Goal: Task Accomplishment & Management: Complete application form

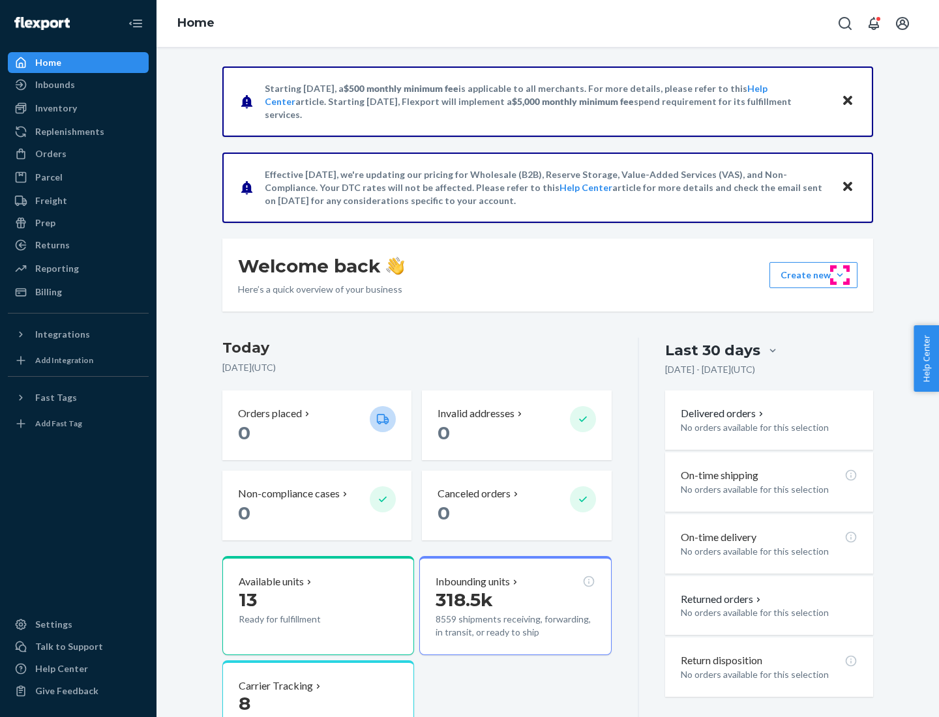
click at [840, 275] on button "Create new Create new inbound Create new order Create new product" at bounding box center [814, 275] width 88 height 26
click at [78, 85] on div "Inbounds" at bounding box center [78, 85] width 138 height 18
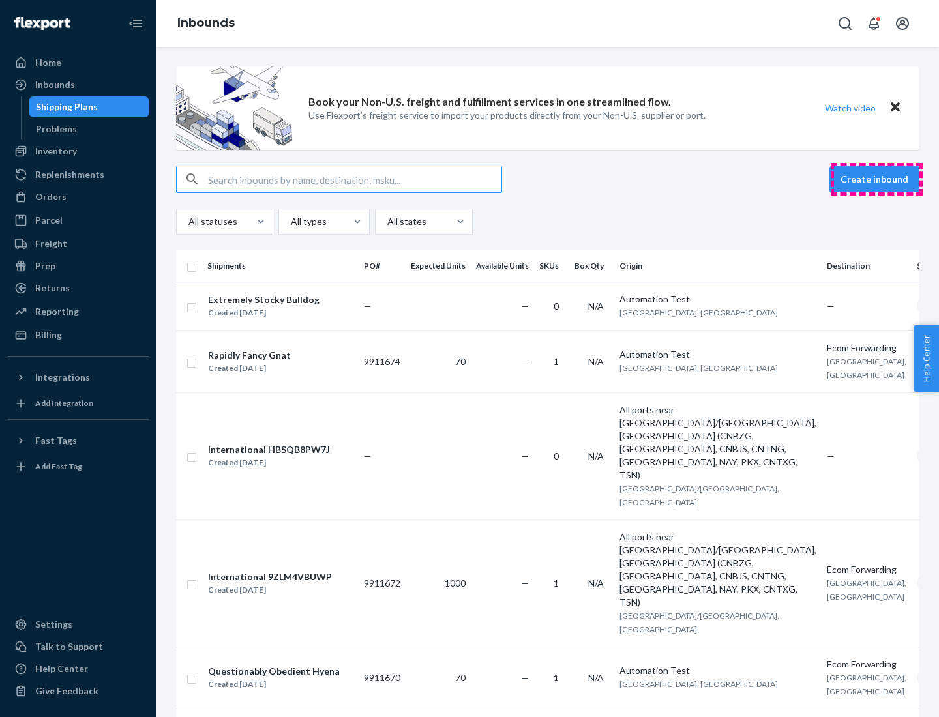
click at [877, 179] on button "Create inbound" at bounding box center [875, 179] width 90 height 26
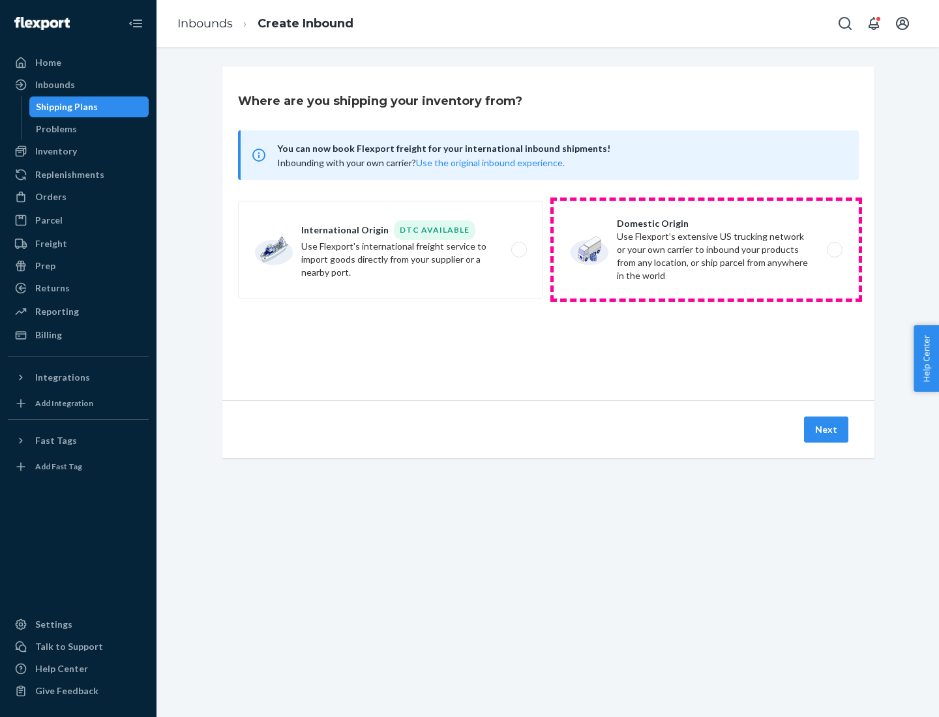
click at [706, 250] on label "Domestic Origin Use Flexport’s extensive US trucking network or your own carrie…" at bounding box center [706, 250] width 305 height 98
click at [834, 250] on input "Domestic Origin Use Flexport’s extensive US trucking network or your own carrie…" at bounding box center [838, 250] width 8 height 8
radio input "true"
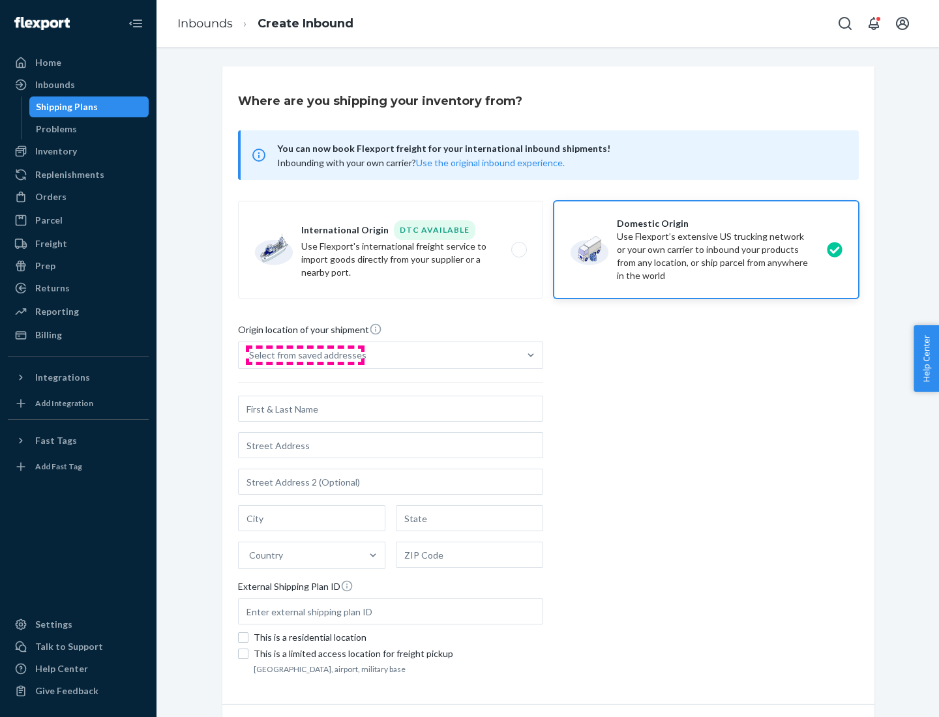
click at [305, 355] on div "Select from saved addresses" at bounding box center [307, 355] width 117 height 13
click at [250, 355] on input "Select from saved addresses" at bounding box center [249, 355] width 1 height 13
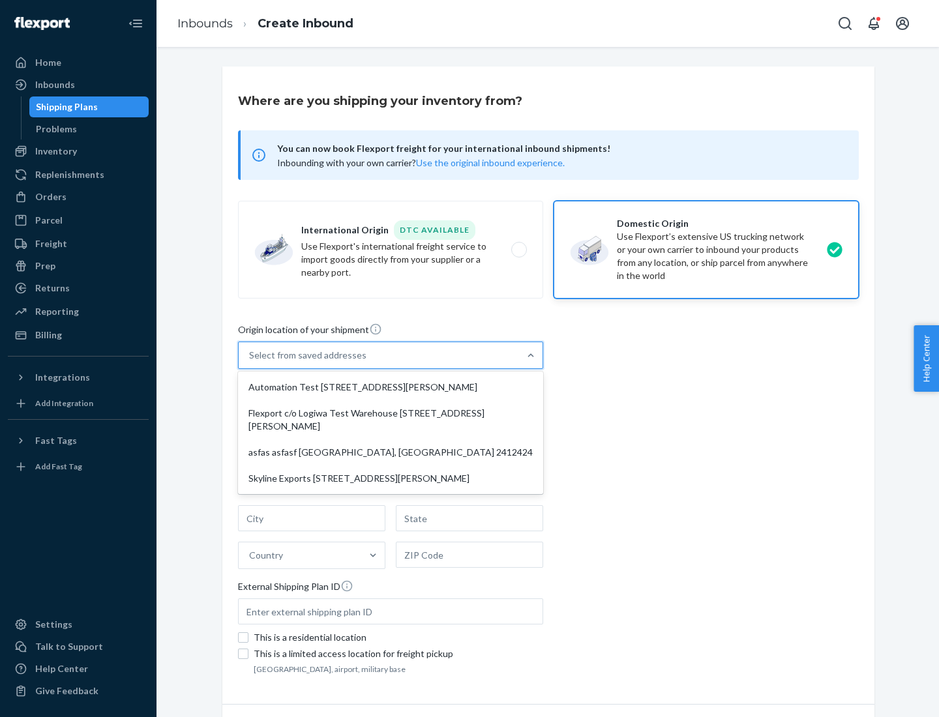
scroll to position [5, 0]
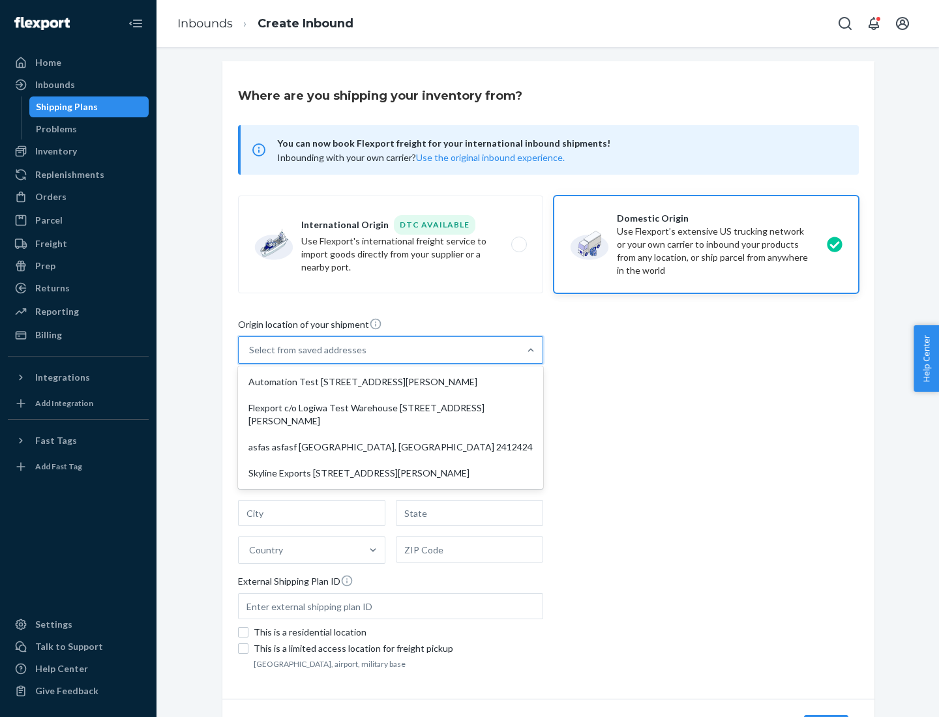
click at [391, 382] on div "Automation Test [STREET_ADDRESS][PERSON_NAME]" at bounding box center [391, 382] width 300 height 26
click at [250, 357] on input "option Automation Test [STREET_ADDRESS][PERSON_NAME] focused, 1 of 4. 4 results…" at bounding box center [249, 350] width 1 height 13
type input "Automation Test"
type input "9th Floor"
type input "[GEOGRAPHIC_DATA]"
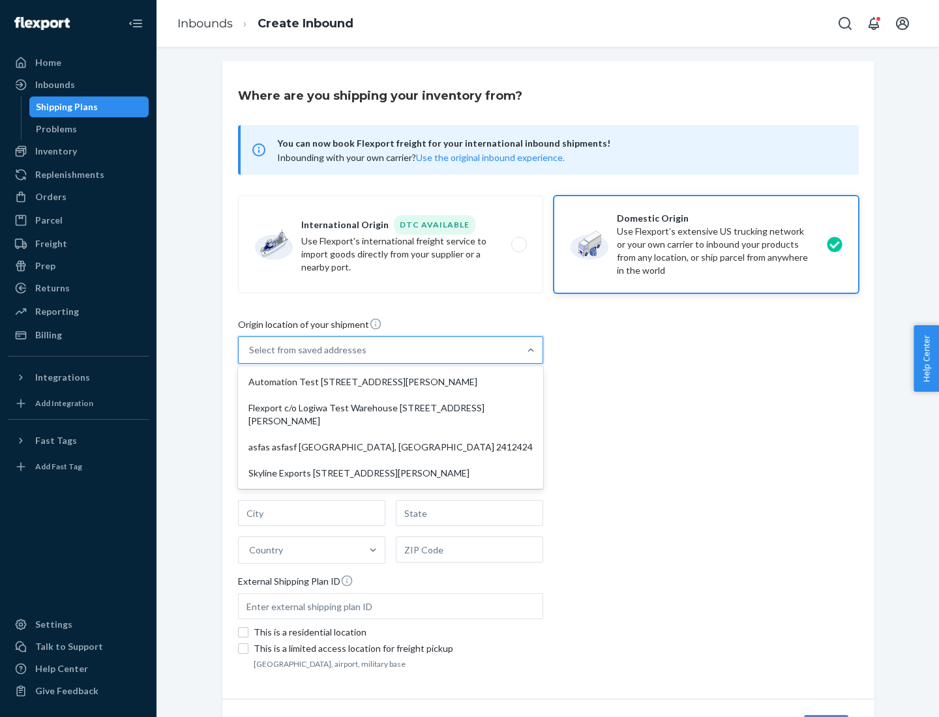
type input "CA"
type input "94104"
type input "[STREET_ADDRESS][PERSON_NAME]"
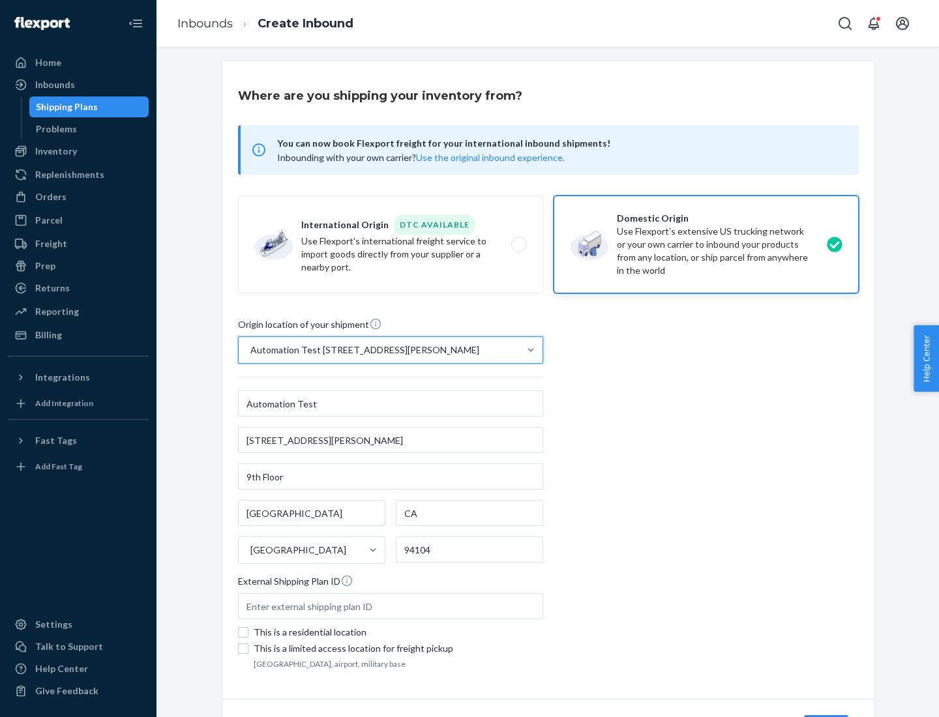
scroll to position [76, 0]
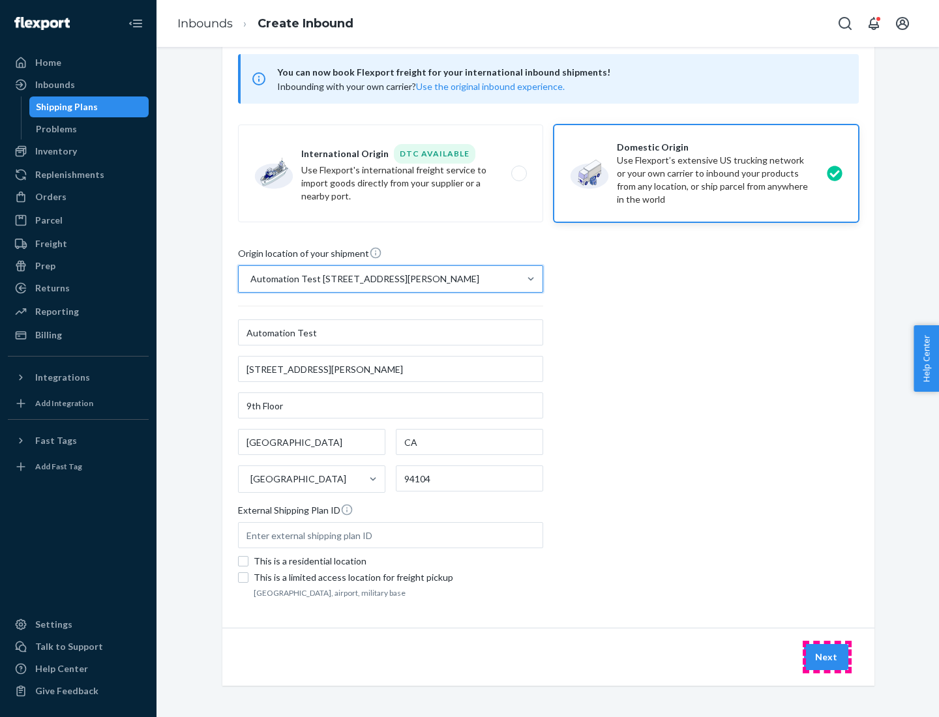
click at [827, 657] on button "Next" at bounding box center [826, 657] width 44 height 26
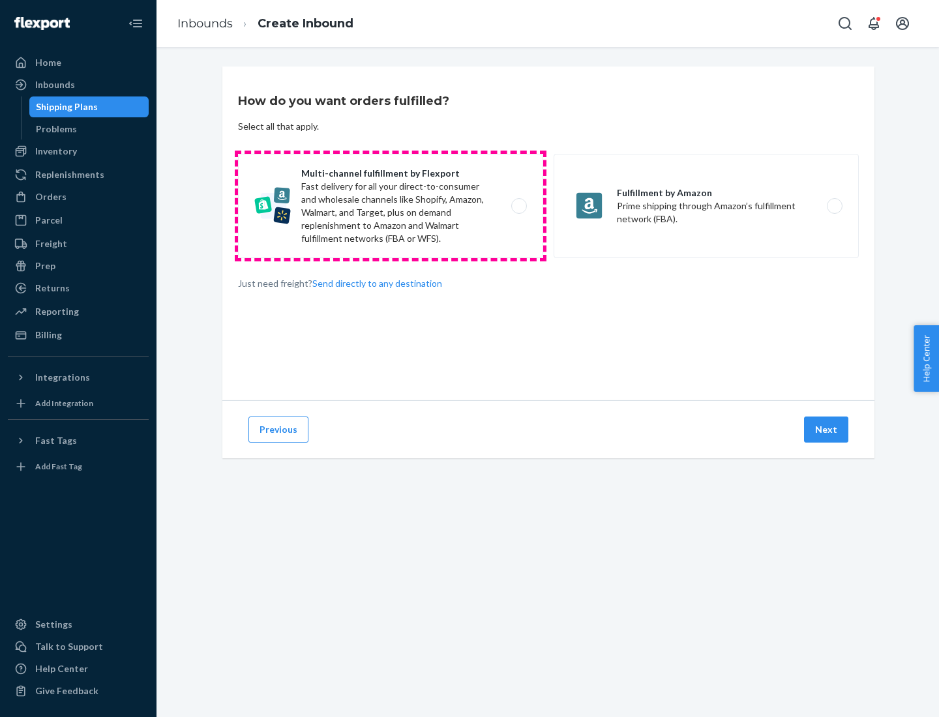
click at [391, 206] on label "Multi-channel fulfillment by Flexport Fast delivery for all your direct-to-cons…" at bounding box center [390, 206] width 305 height 104
click at [518, 206] on input "Multi-channel fulfillment by Flexport Fast delivery for all your direct-to-cons…" at bounding box center [522, 206] width 8 height 8
radio input "true"
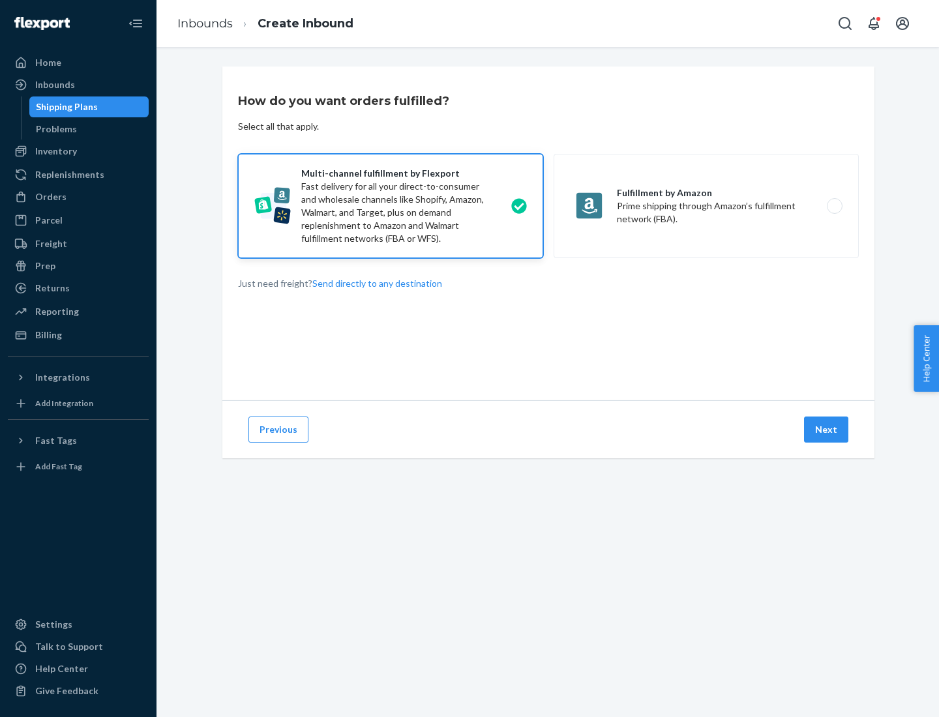
click at [827, 430] on button "Next" at bounding box center [826, 430] width 44 height 26
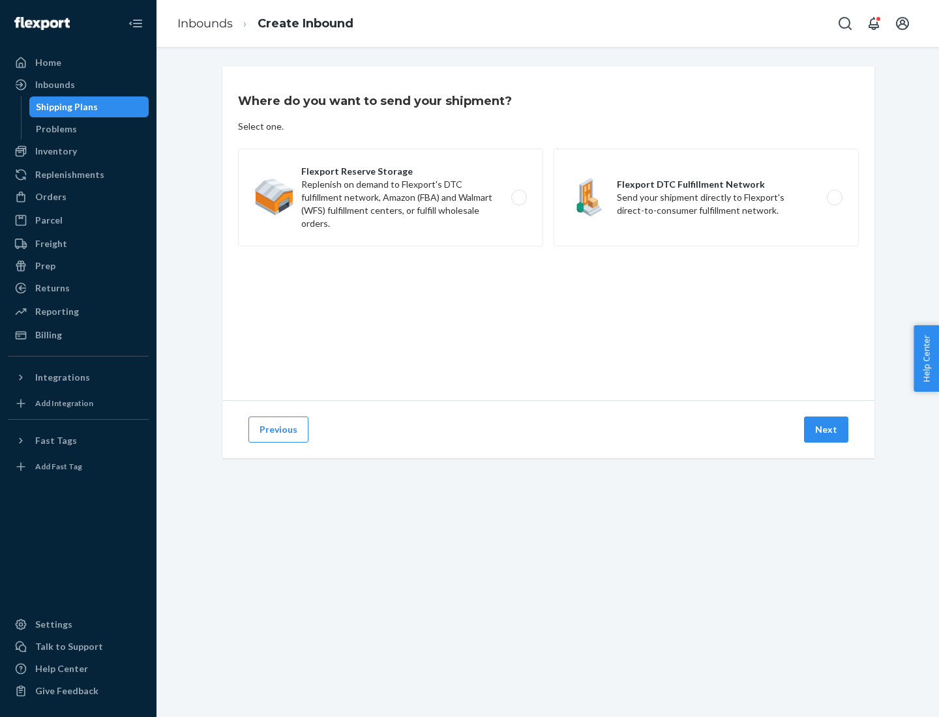
click at [706, 198] on label "Flexport DTC Fulfillment Network Send your shipment directly to Flexport's dire…" at bounding box center [706, 198] width 305 height 98
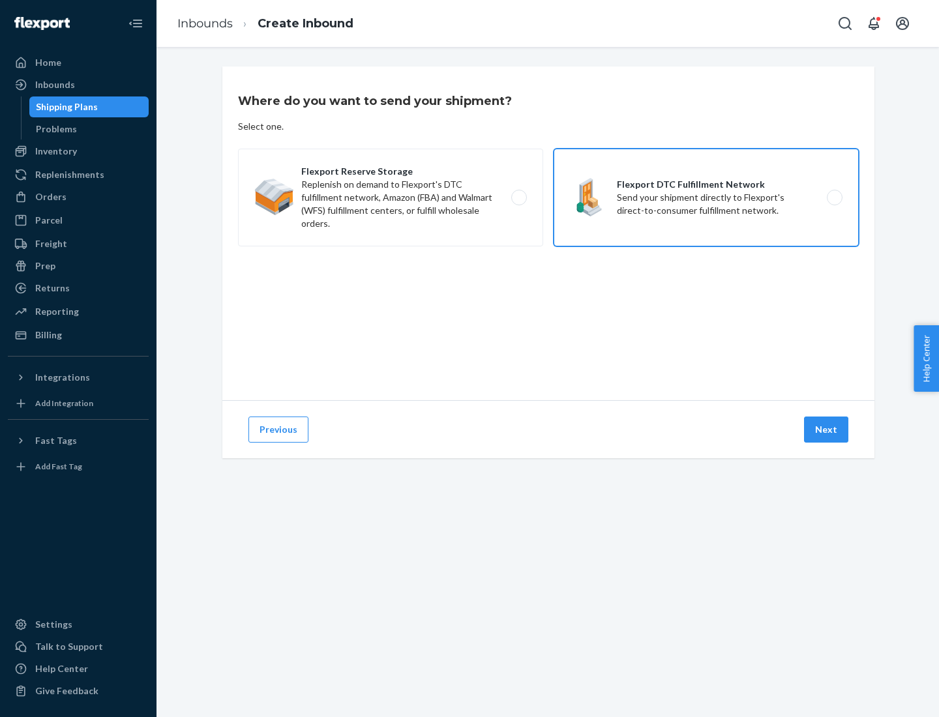
click at [834, 198] on input "Flexport DTC Fulfillment Network Send your shipment directly to Flexport's dire…" at bounding box center [838, 198] width 8 height 8
radio input "true"
click at [827, 430] on button "Next" at bounding box center [826, 430] width 44 height 26
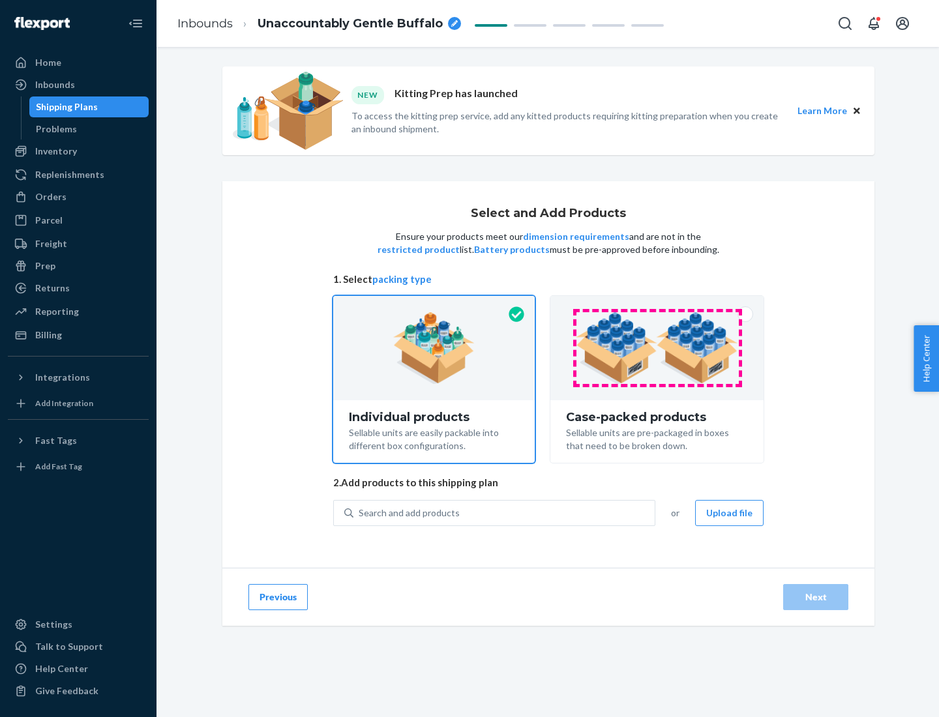
click at [657, 348] on img at bounding box center [657, 348] width 162 height 72
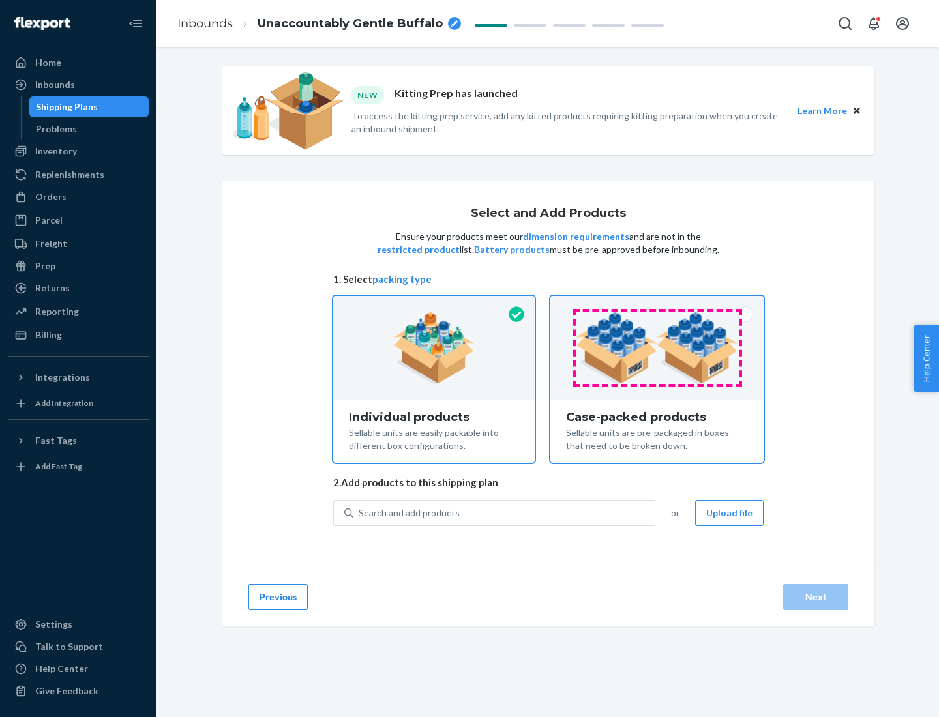
click at [657, 305] on input "Case-packed products Sellable units are pre-packaged in boxes that need to be b…" at bounding box center [657, 300] width 8 height 8
radio input "true"
radio input "false"
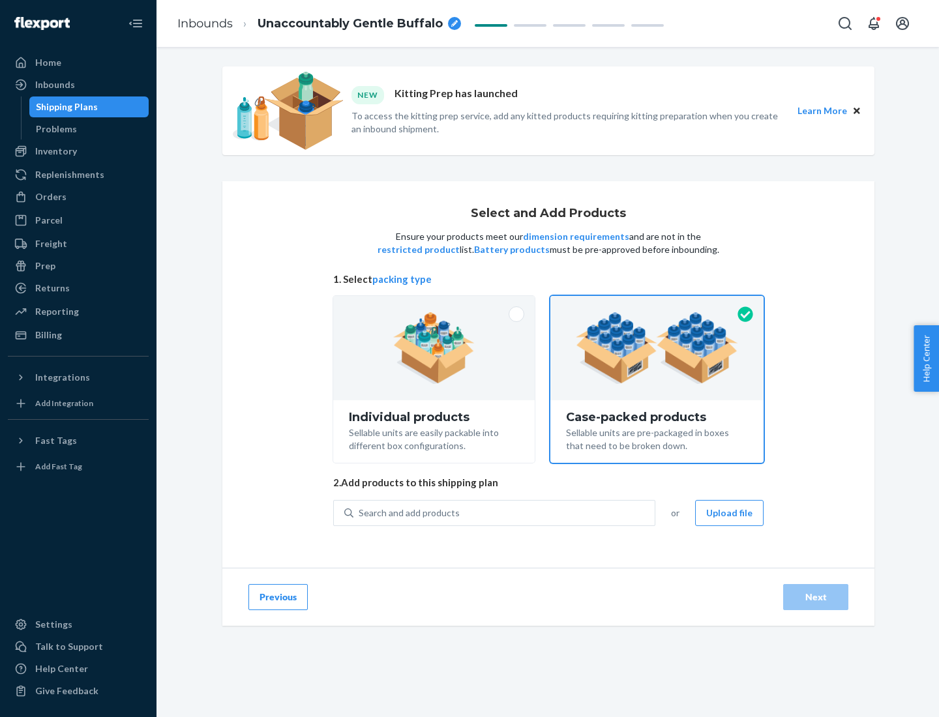
click at [505, 513] on div "Search and add products" at bounding box center [503, 513] width 301 height 23
click at [360, 513] on input "Search and add products" at bounding box center [359, 513] width 1 height 13
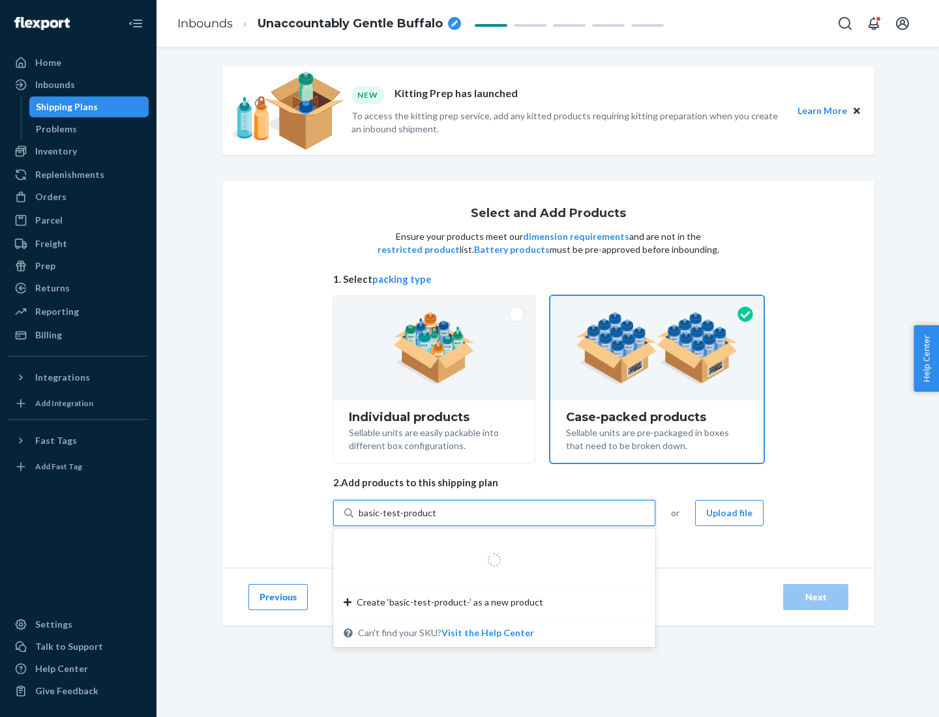
type input "basic-test-product-1"
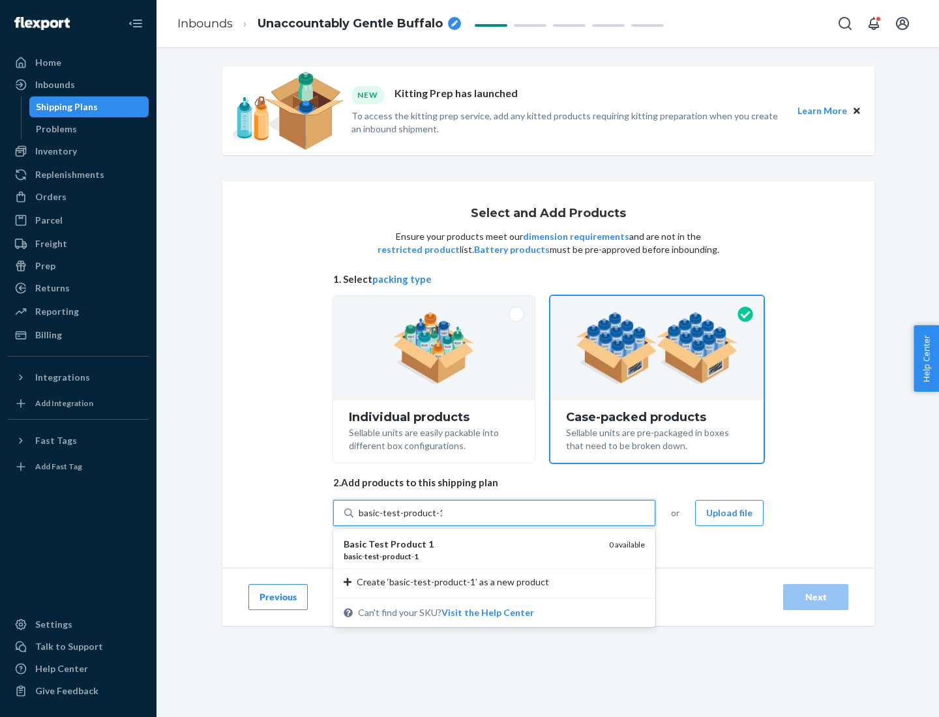
click at [472, 556] on div "basic - test - product - 1" at bounding box center [471, 556] width 255 height 11
click at [442, 520] on input "basic-test-product-1" at bounding box center [400, 513] width 83 height 13
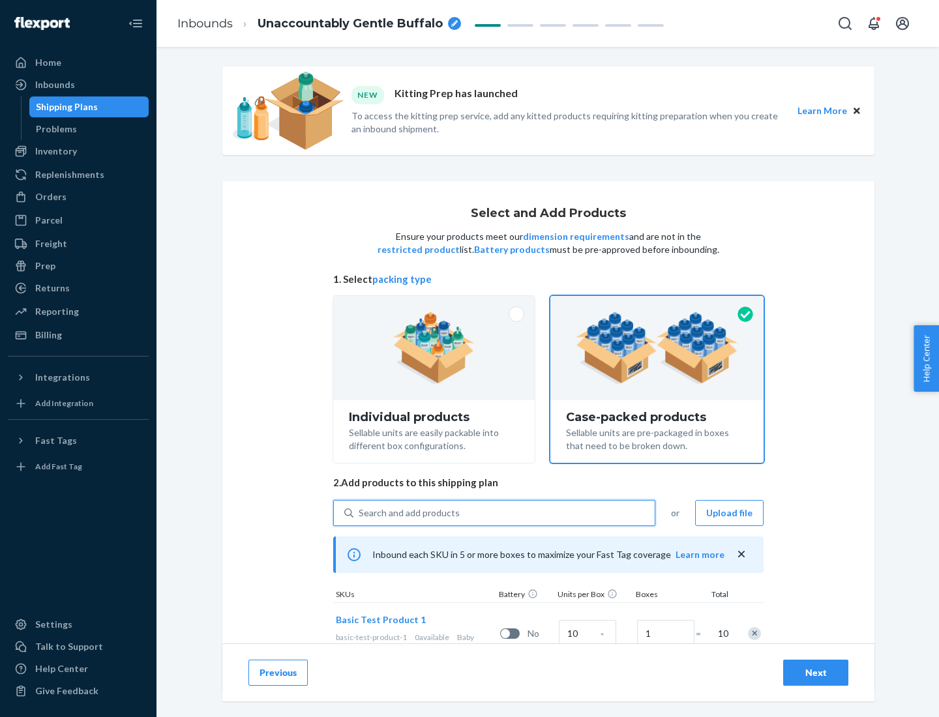
scroll to position [47, 0]
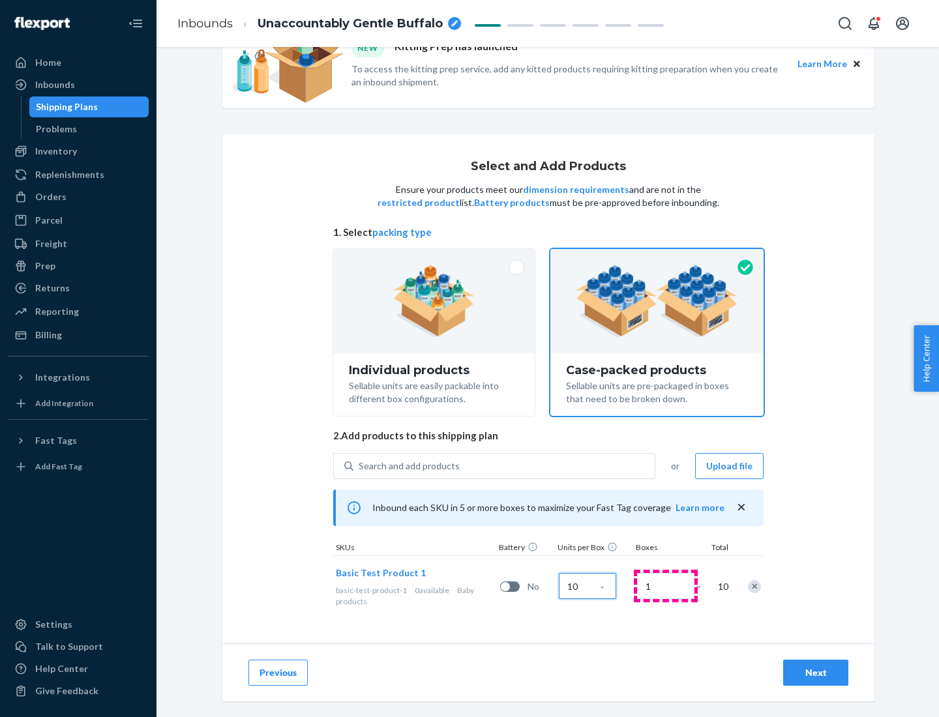
type input "10"
type input "7"
click at [816, 673] on div "Next" at bounding box center [815, 673] width 43 height 13
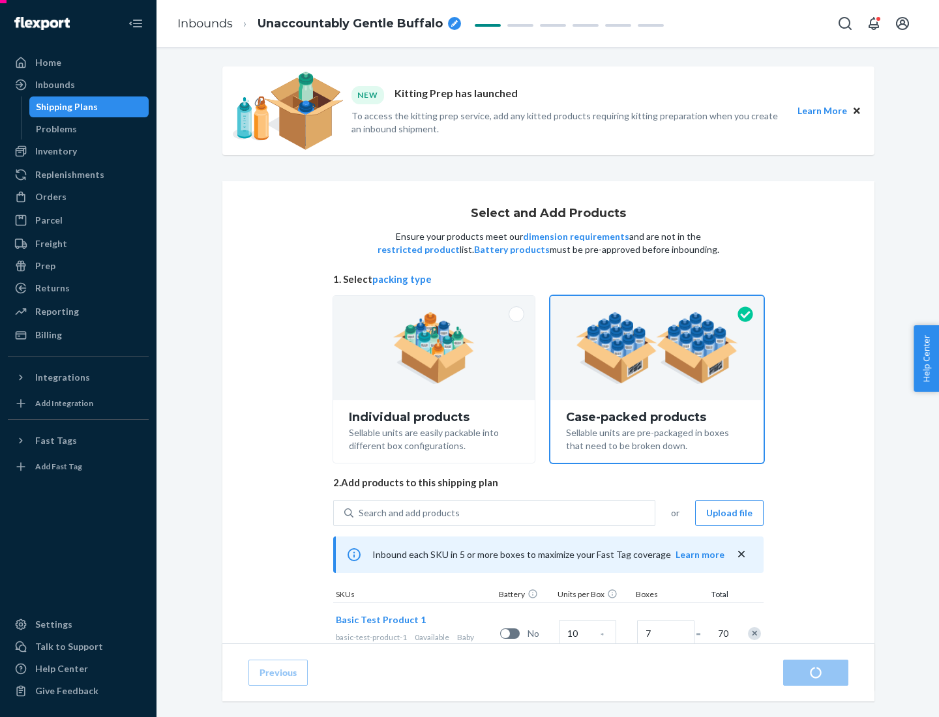
radio input "true"
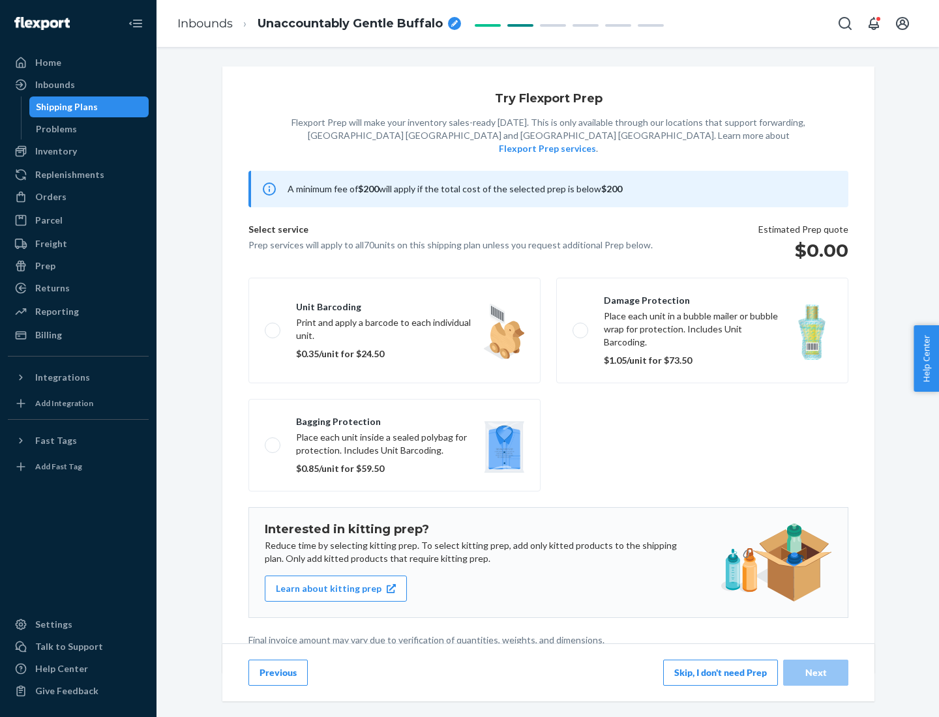
scroll to position [3, 0]
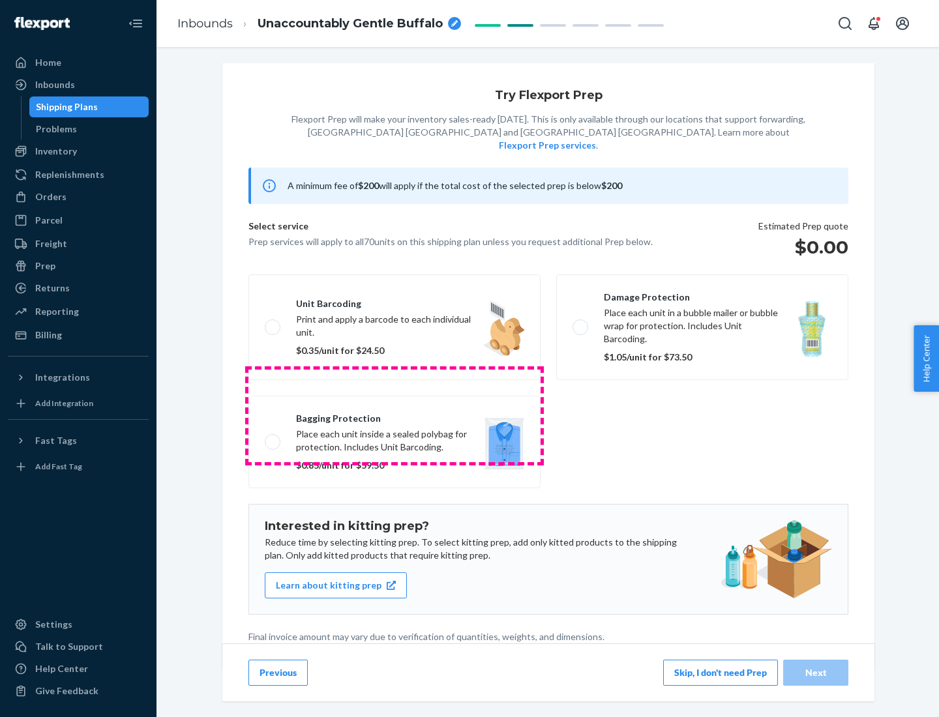
click at [395, 415] on label "Bagging protection Place each unit inside a sealed polybag for protection. Incl…" at bounding box center [394, 442] width 292 height 93
click at [273, 438] on input "Bagging protection Place each unit inside a sealed polybag for protection. Incl…" at bounding box center [269, 442] width 8 height 8
checkbox input "true"
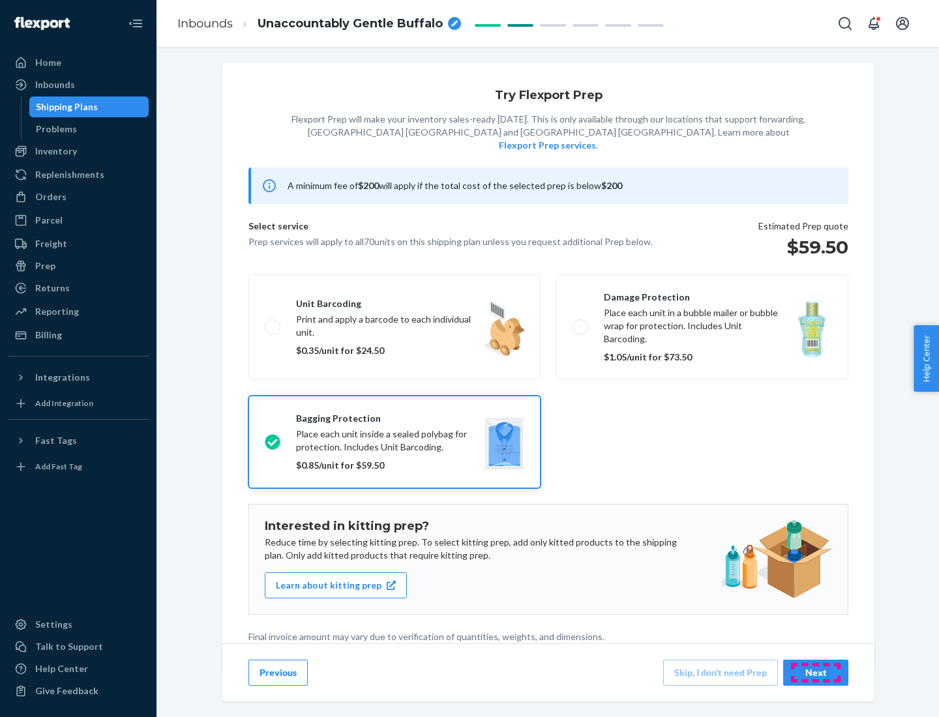
click at [816, 672] on div "Next" at bounding box center [815, 673] width 43 height 13
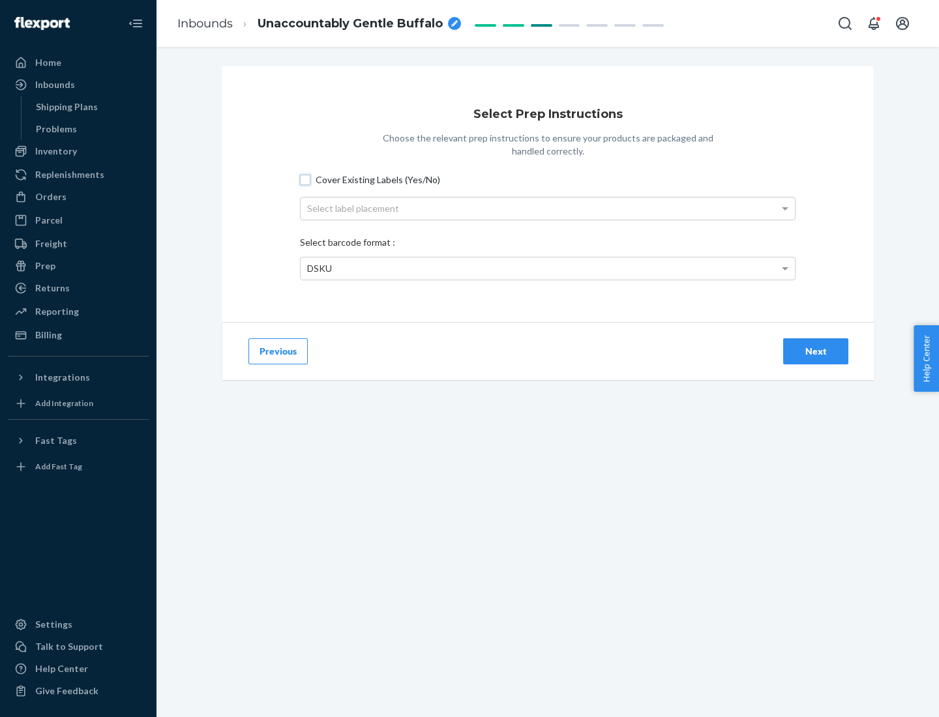
click at [305, 179] on input "Cover Existing Labels (Yes/No)" at bounding box center [305, 180] width 10 height 10
checkbox input "true"
click at [548, 208] on div "Select label placement" at bounding box center [548, 209] width 494 height 22
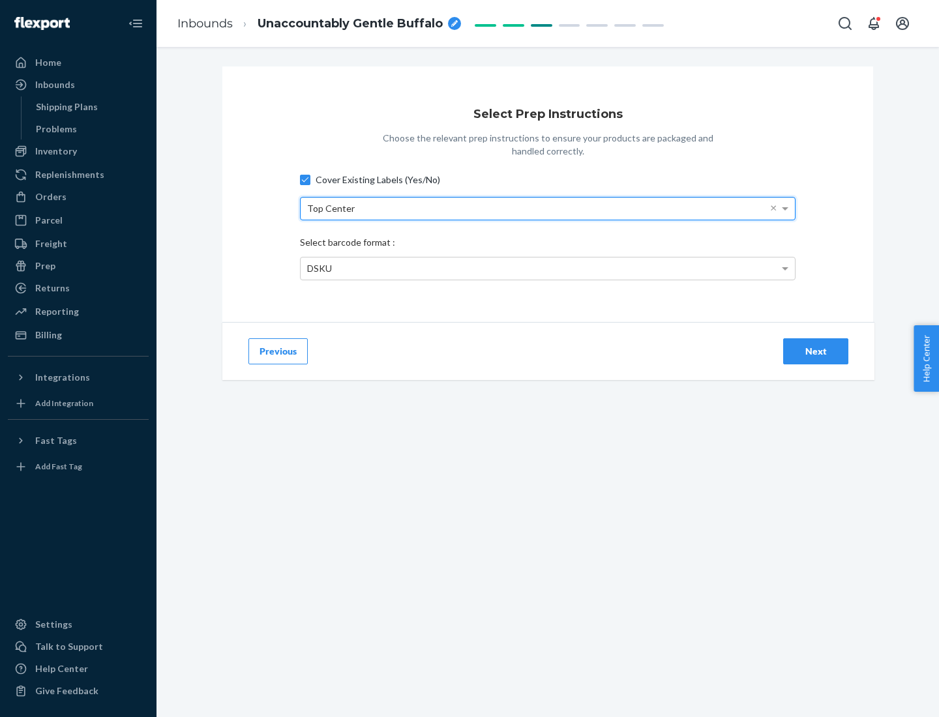
click at [548, 268] on div "DSKU" at bounding box center [548, 269] width 494 height 22
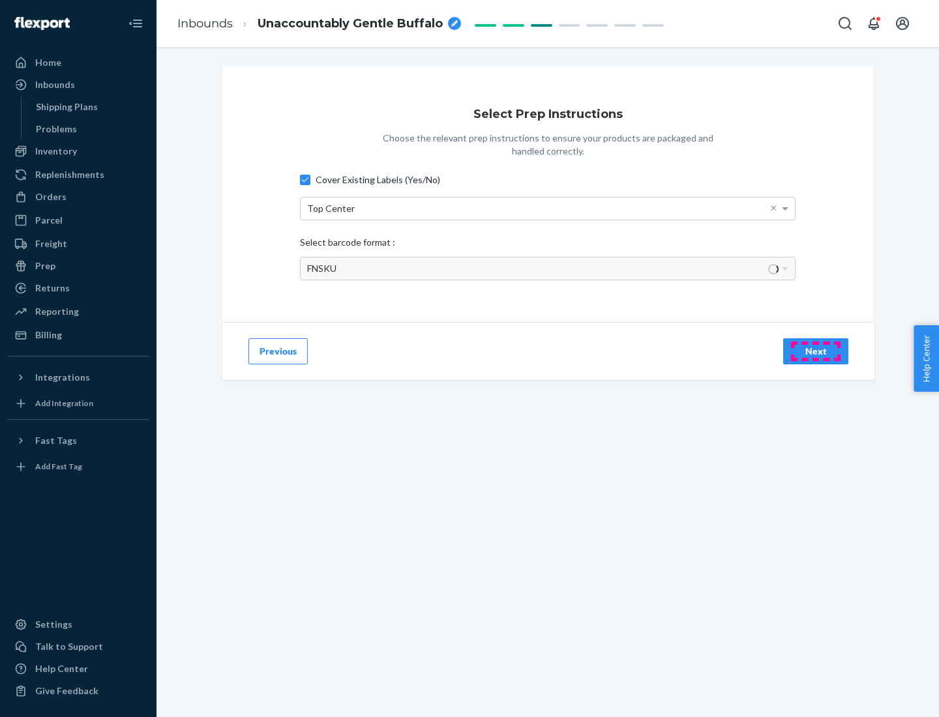
click at [816, 351] on div "Next" at bounding box center [815, 351] width 43 height 13
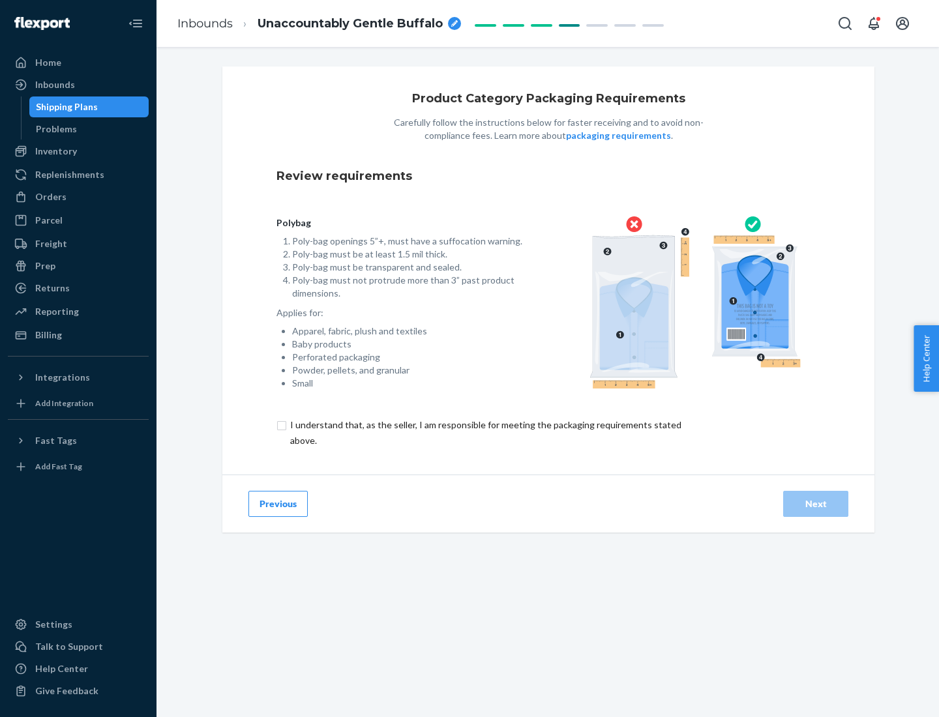
click at [485, 432] on input "checkbox" at bounding box center [494, 432] width 434 height 31
checkbox input "true"
click at [816, 503] on div "Next" at bounding box center [815, 504] width 43 height 13
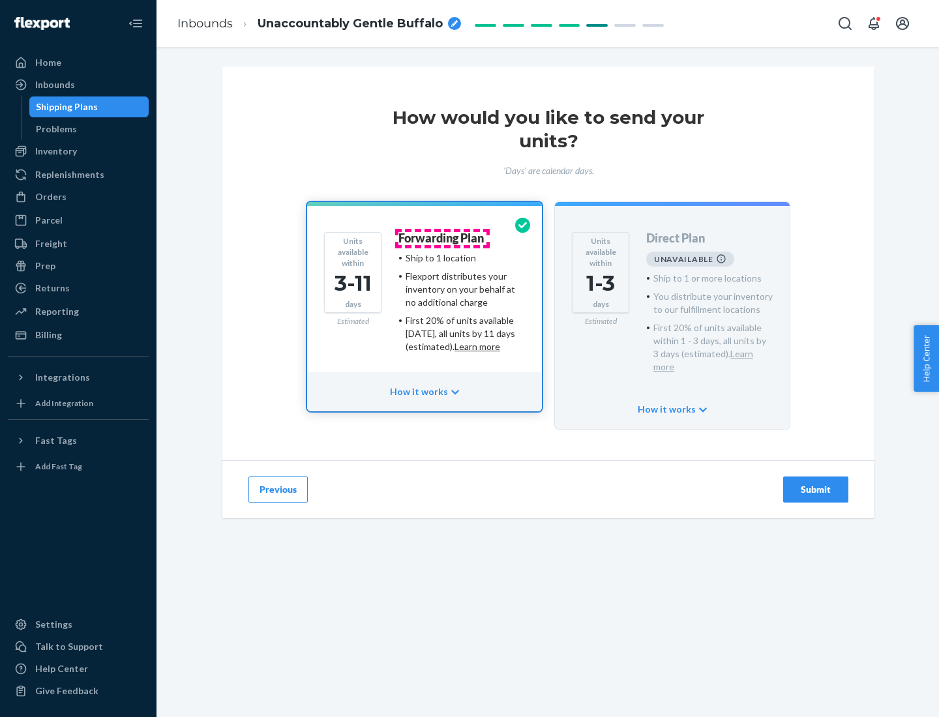
click at [442, 238] on h4 "Forwarding Plan" at bounding box center [440, 238] width 85 height 13
click at [816, 483] on div "Submit" at bounding box center [815, 489] width 43 height 13
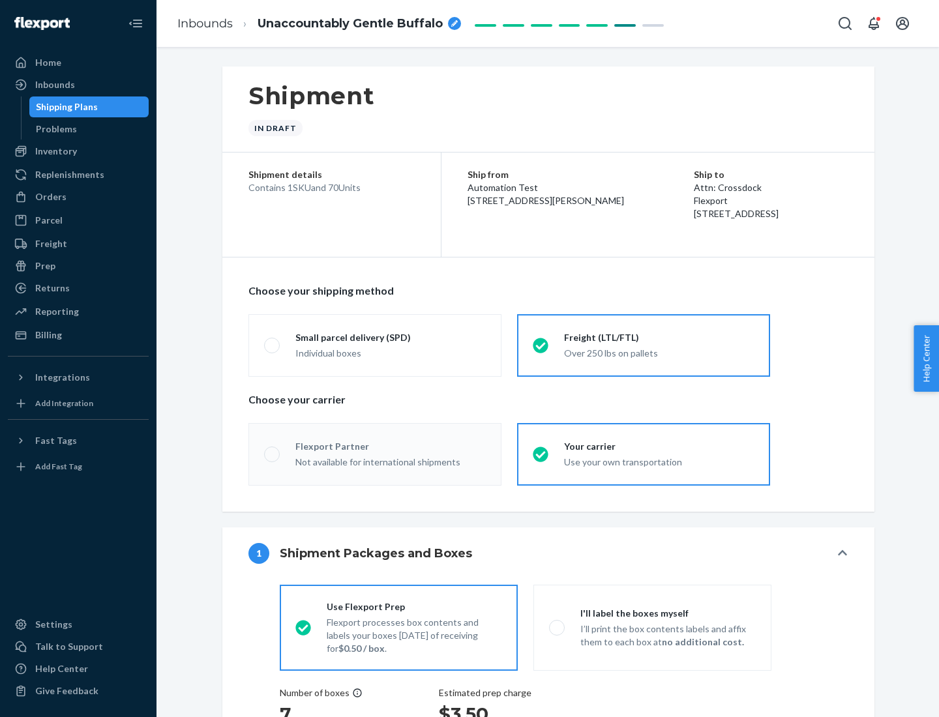
radio input "true"
radio input "false"
radio input "true"
radio input "false"
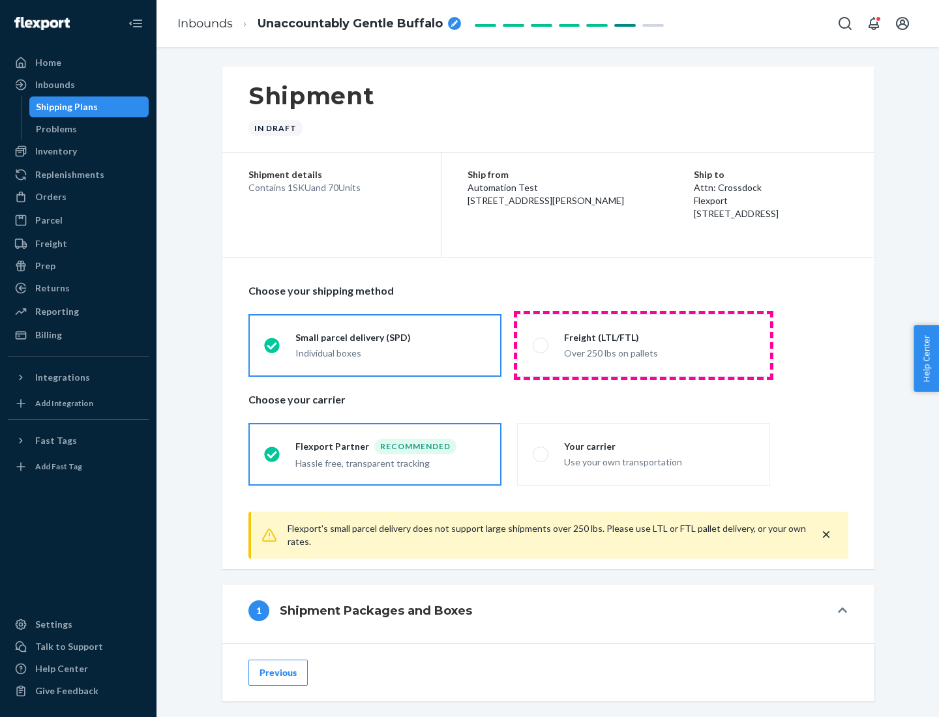
click at [644, 345] on div "Over 250 lbs on pallets" at bounding box center [659, 352] width 190 height 16
click at [541, 345] on input "Freight (LTL/FTL) Over 250 lbs on pallets" at bounding box center [537, 345] width 8 height 8
radio input "true"
radio input "false"
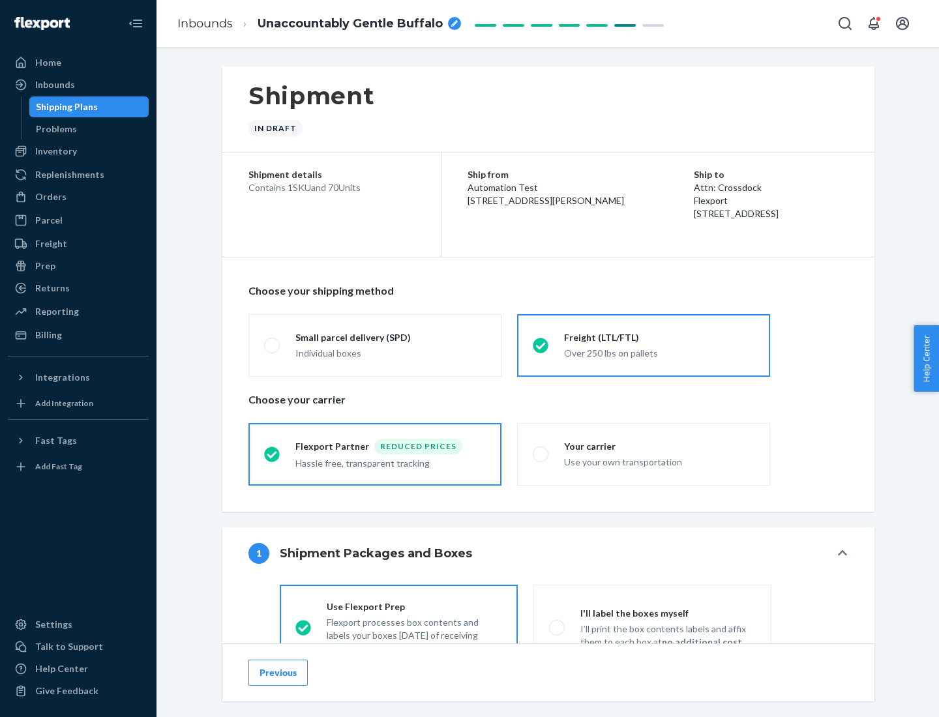
scroll to position [72, 0]
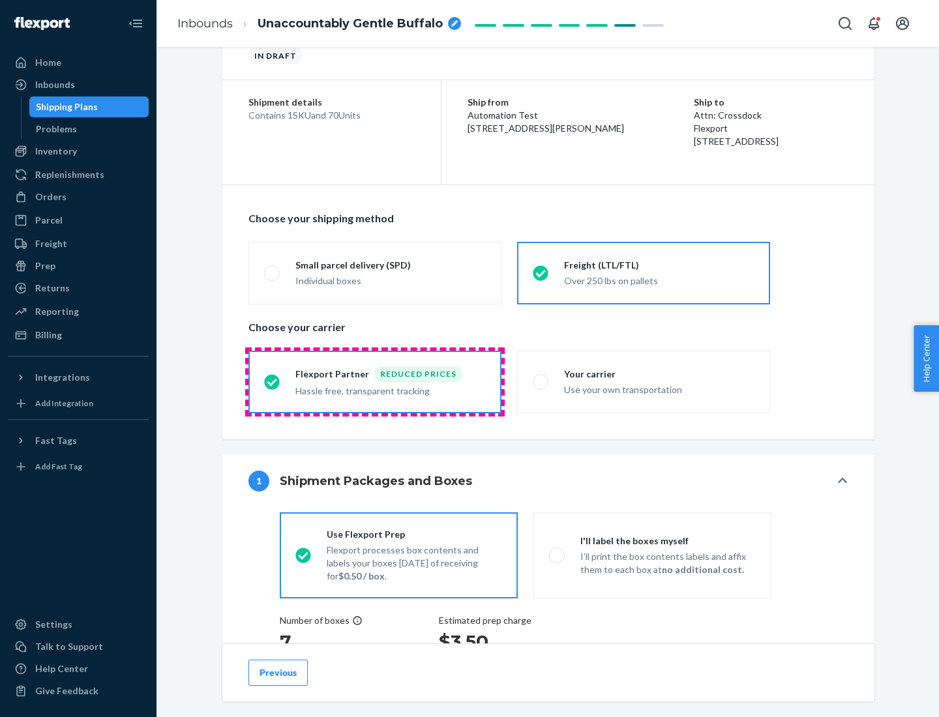
click at [375, 382] on div "Hassle free, transparent tracking" at bounding box center [390, 390] width 190 height 16
click at [273, 382] on input "Flexport Partner Reduced prices Hassle free, transparent tracking" at bounding box center [268, 382] width 8 height 8
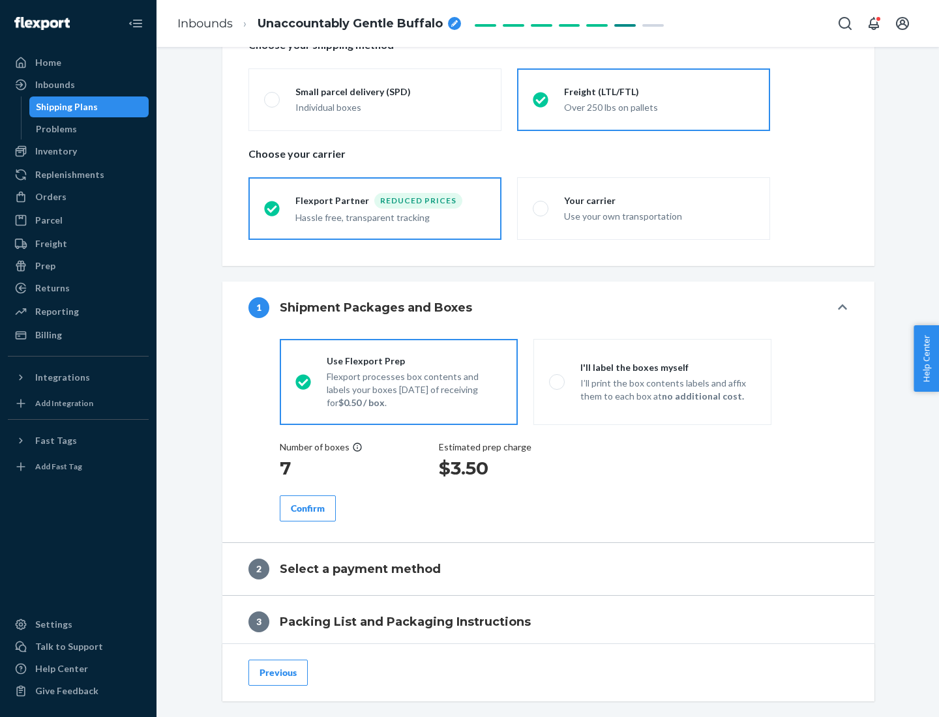
click at [652, 382] on p "I’ll print the box contents labels and affix them to each box at no additional …" at bounding box center [667, 390] width 175 height 26
click at [558, 382] on input "I'll label the boxes myself I’ll print the box contents labels and affix them t…" at bounding box center [553, 382] width 8 height 8
radio input "true"
radio input "false"
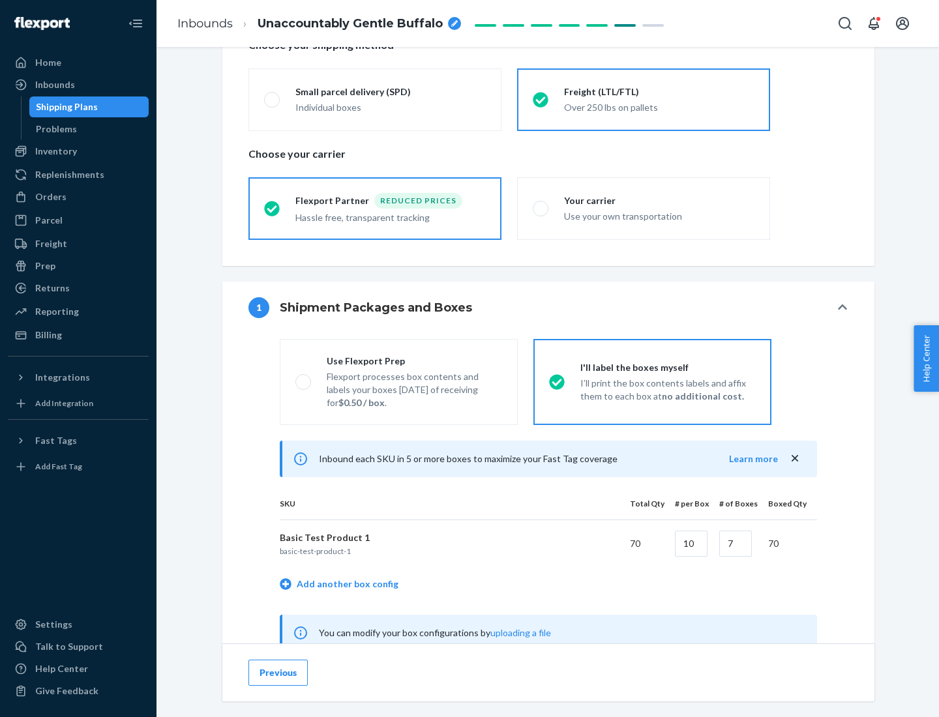
scroll to position [408, 0]
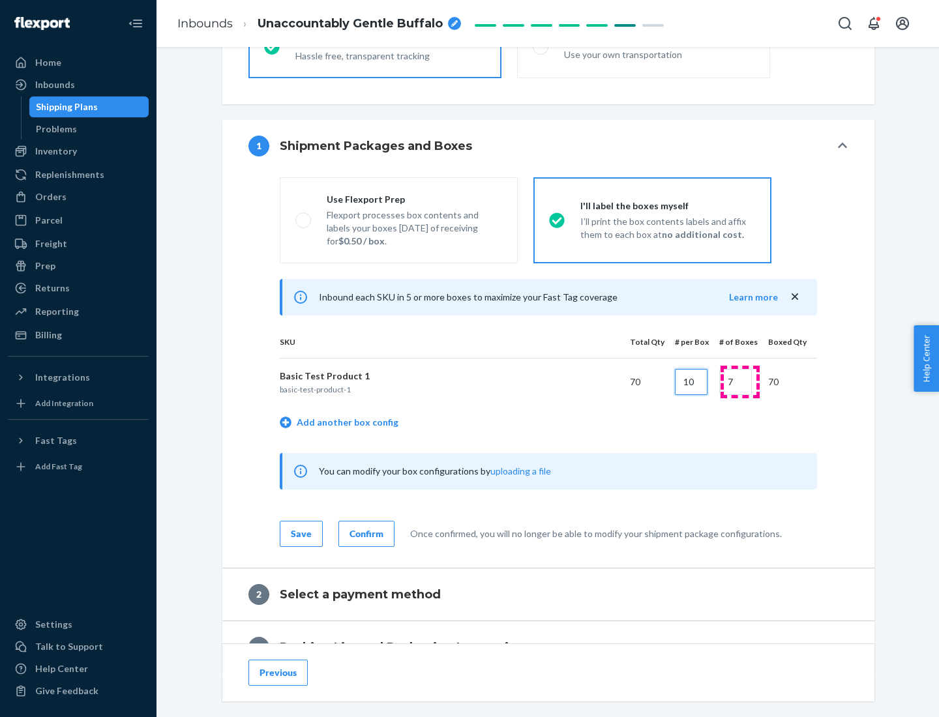
type input "10"
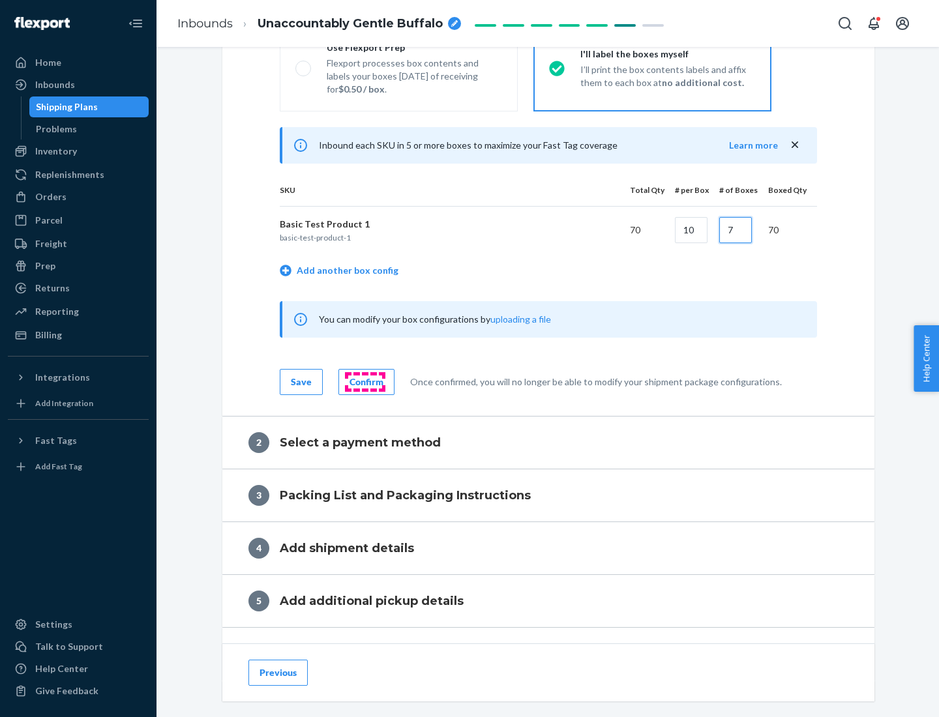
type input "7"
click at [365, 382] on div "Confirm" at bounding box center [367, 382] width 34 height 13
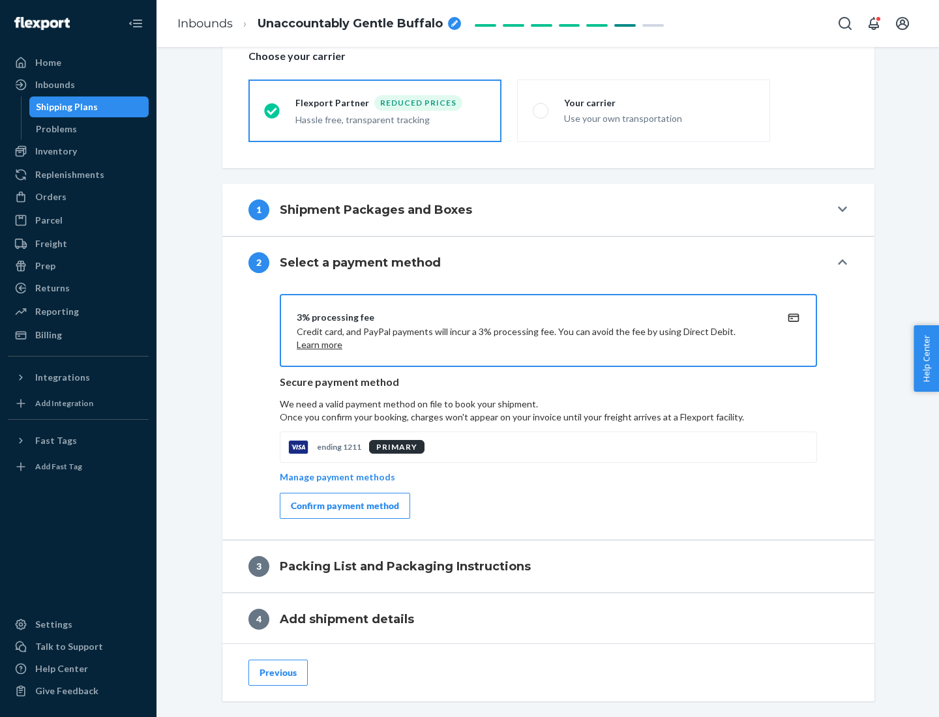
scroll to position [468, 0]
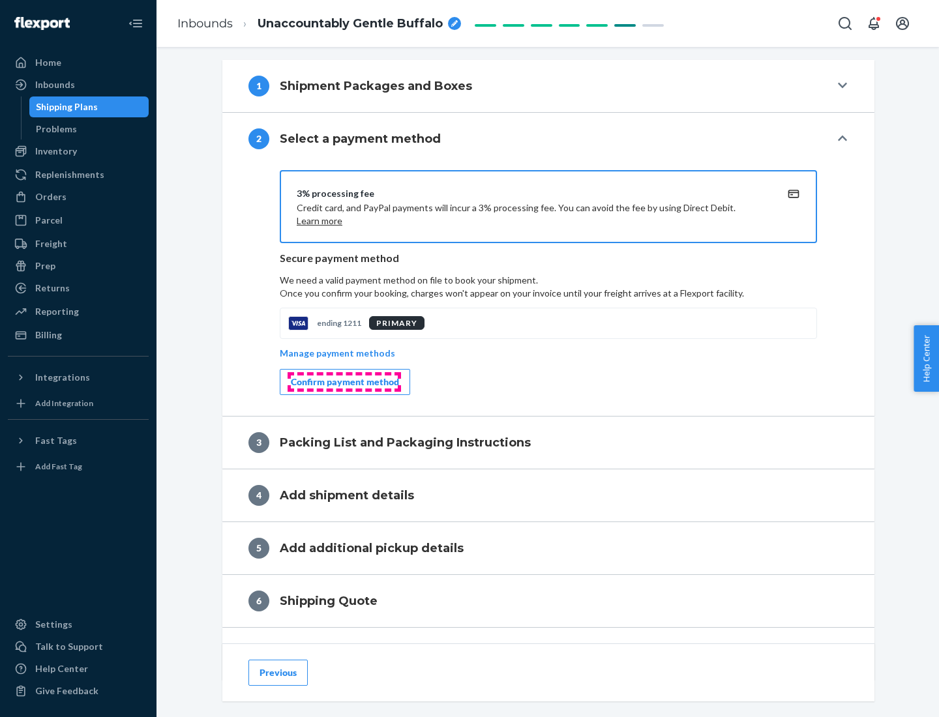
click at [344, 382] on div "Confirm payment method" at bounding box center [345, 382] width 108 height 13
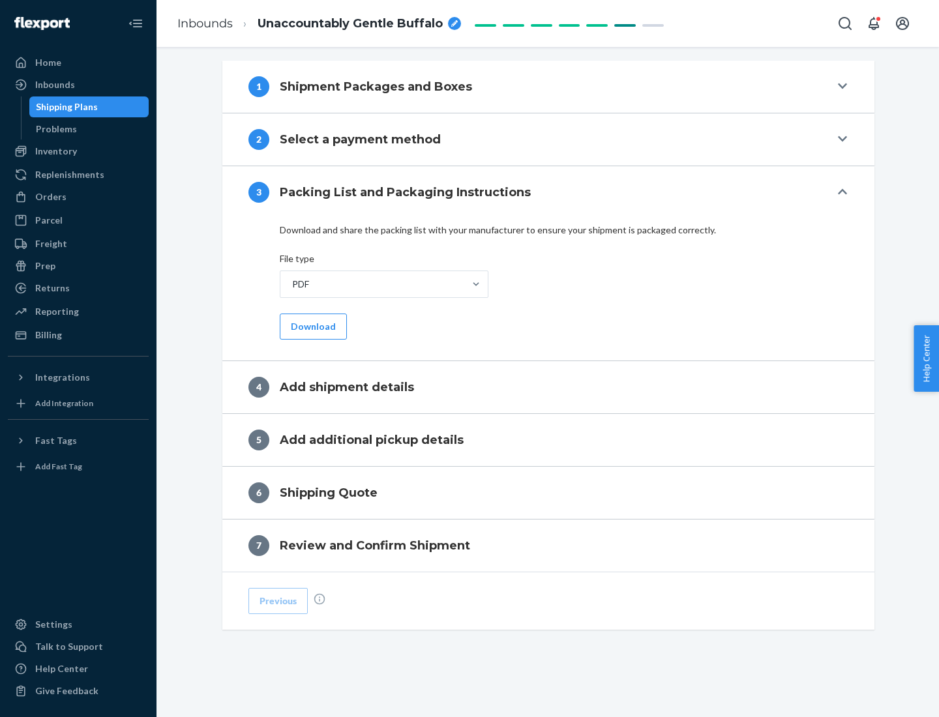
scroll to position [412, 0]
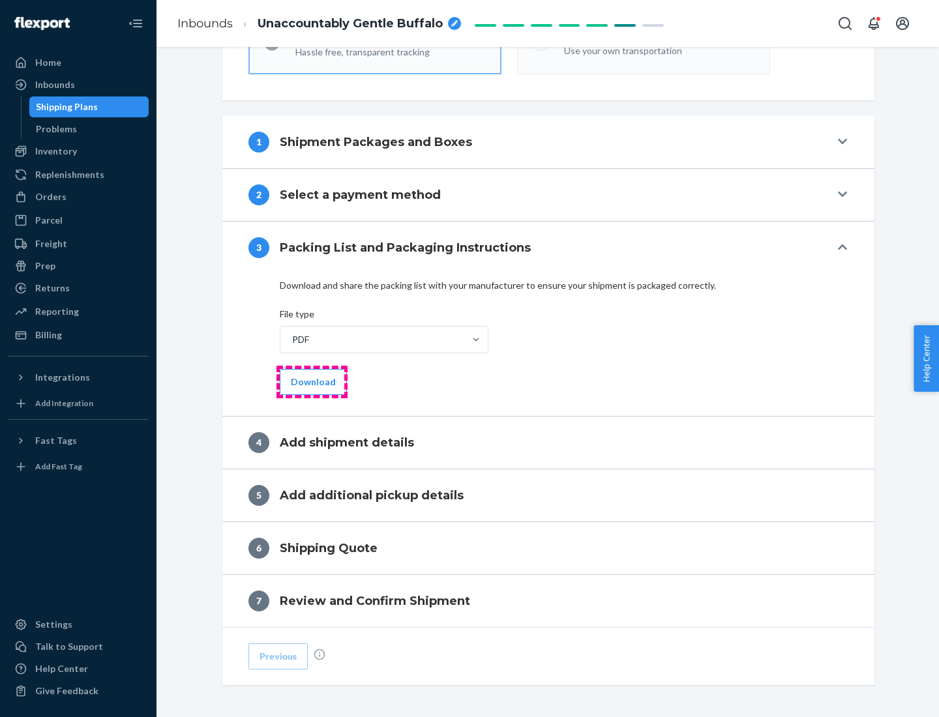
click at [312, 382] on button "Download" at bounding box center [313, 382] width 67 height 26
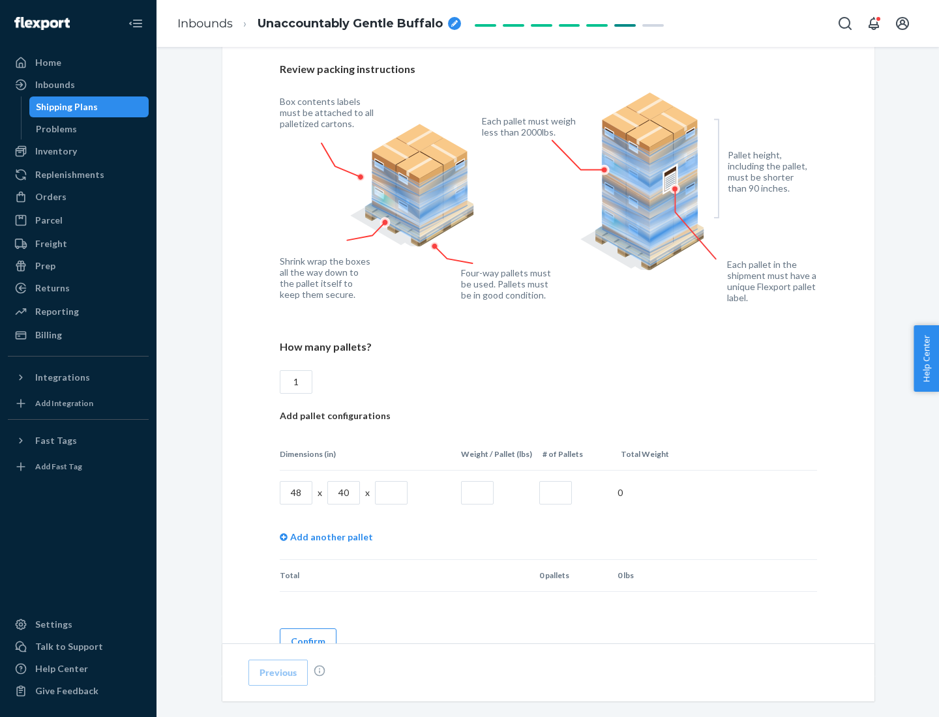
scroll to position [895, 0]
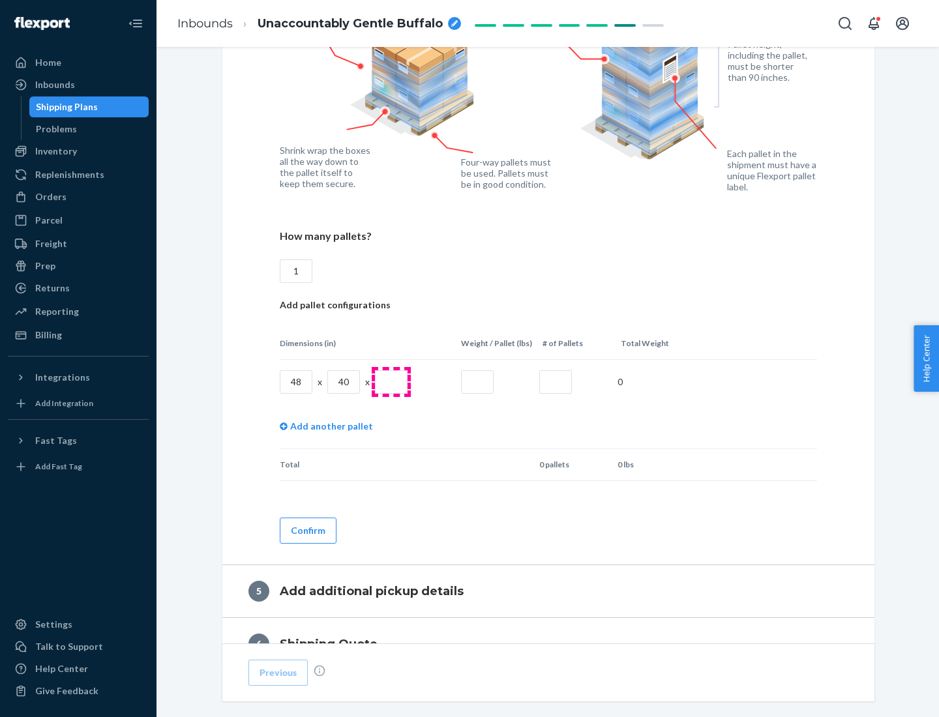
type input "1"
type input "40"
type input "200"
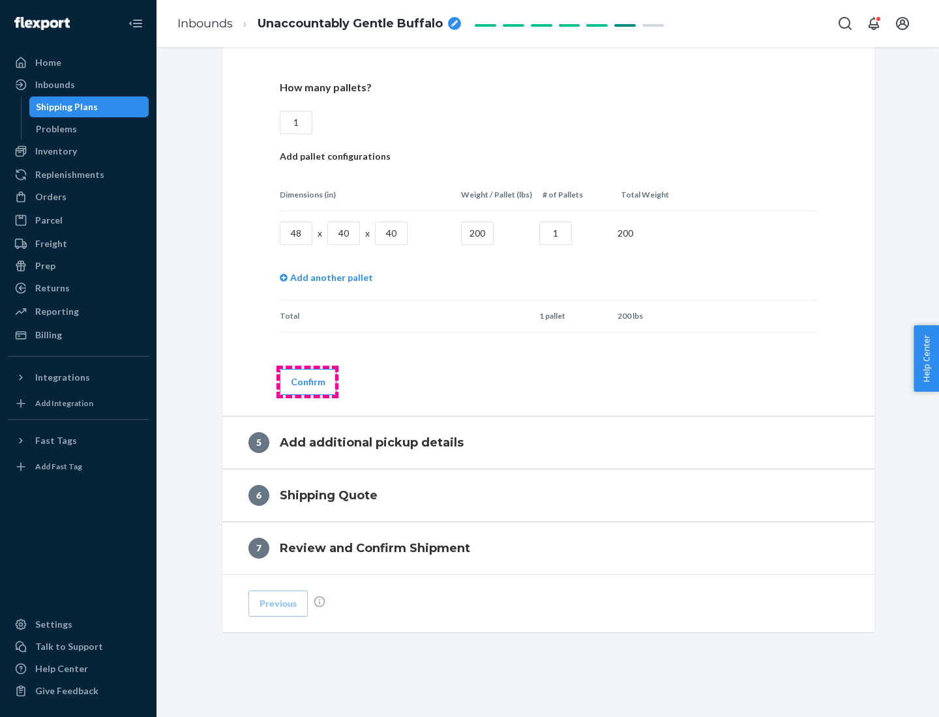
type input "1"
click at [307, 382] on button "Confirm" at bounding box center [308, 382] width 57 height 26
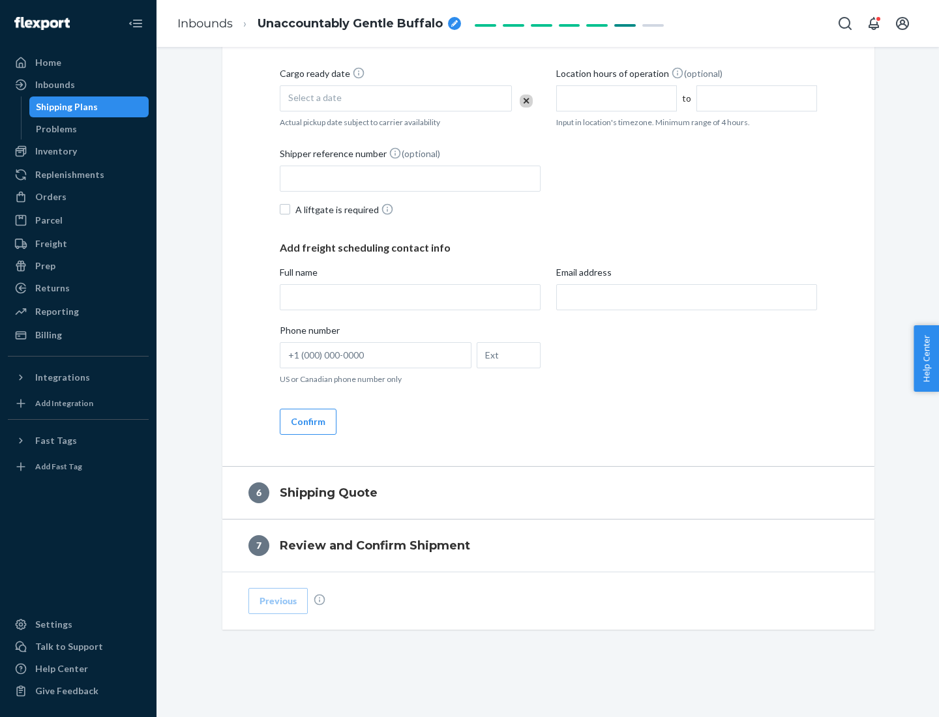
scroll to position [446, 0]
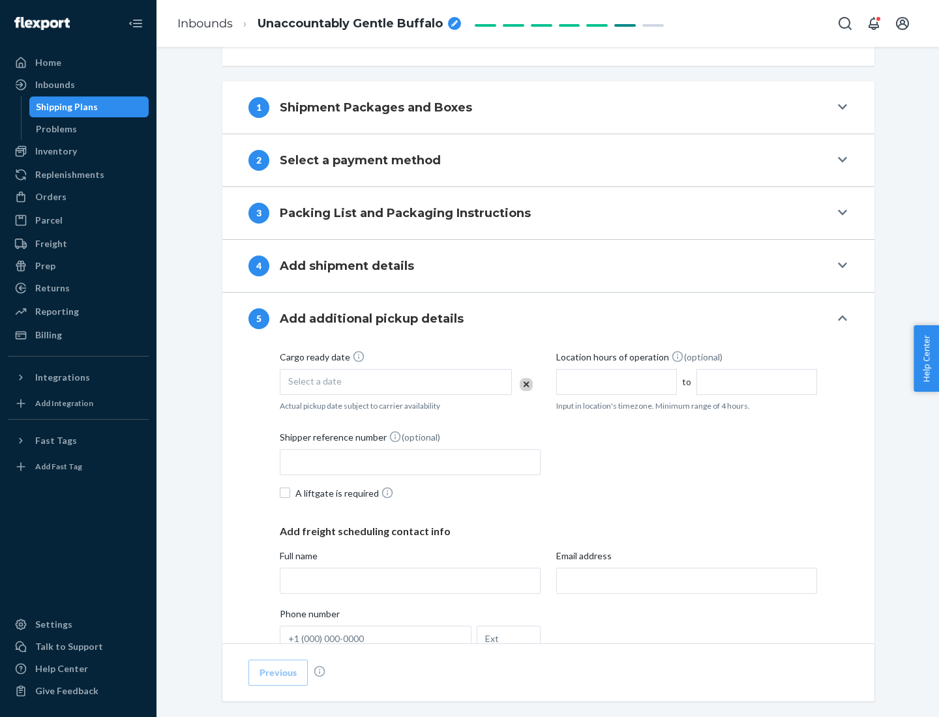
click at [396, 382] on div "Select a date" at bounding box center [396, 382] width 232 height 26
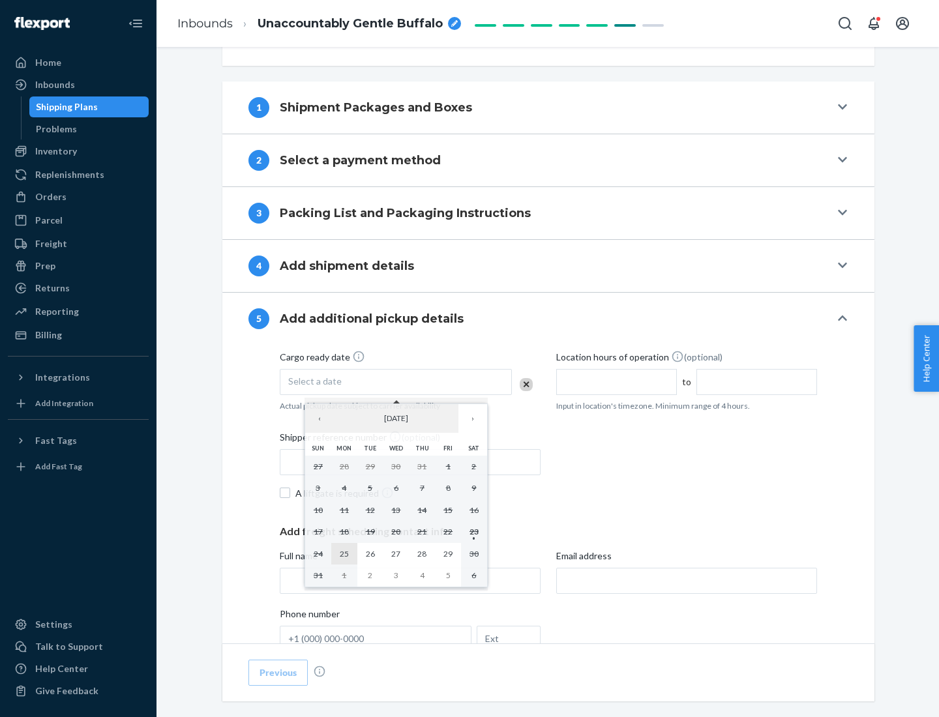
click at [344, 554] on abbr "25" at bounding box center [344, 554] width 9 height 10
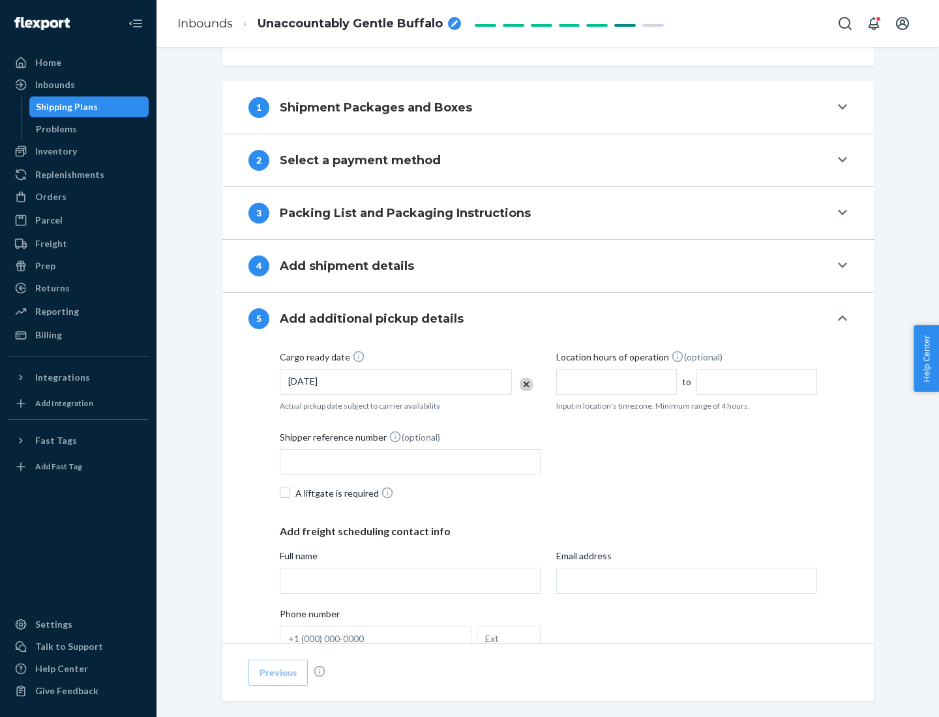
scroll to position [645, 0]
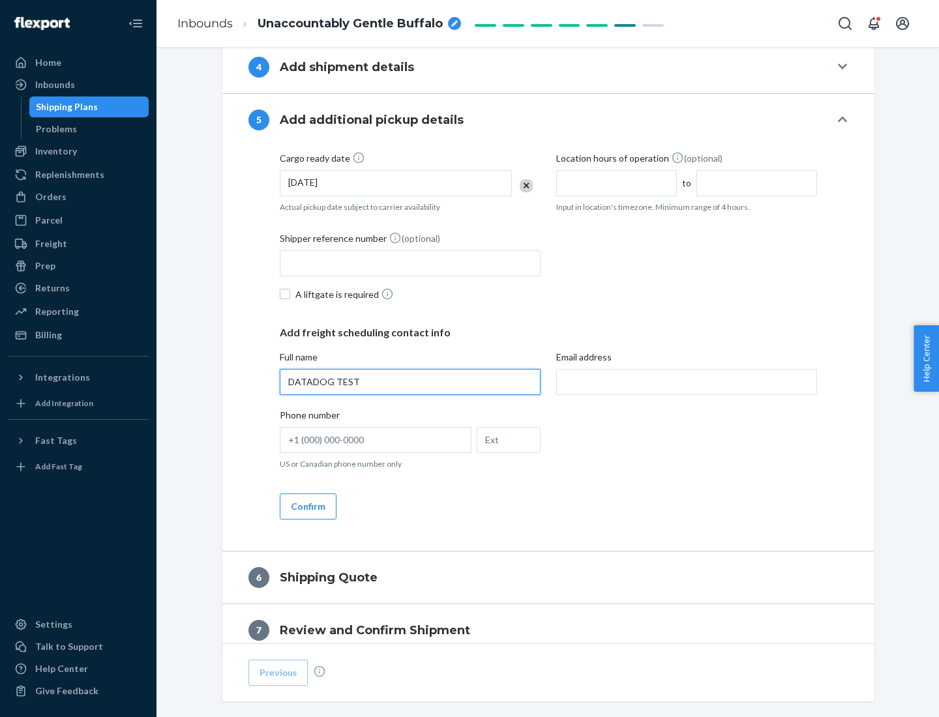
type input "DATADOG TEST"
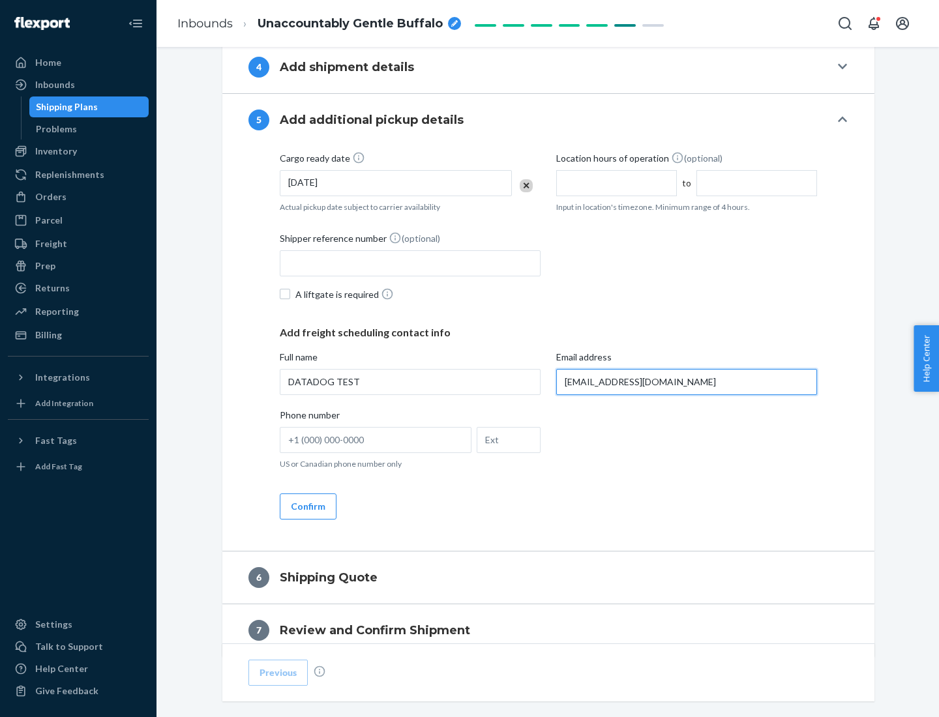
scroll to position [703, 0]
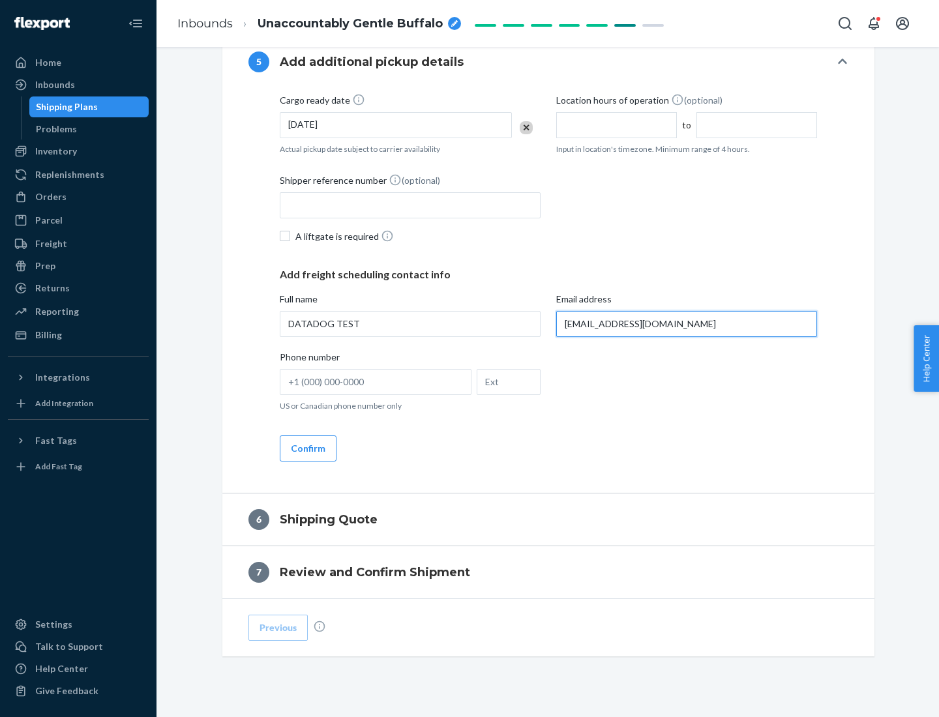
type input "[EMAIL_ADDRESS][DOMAIN_NAME]"
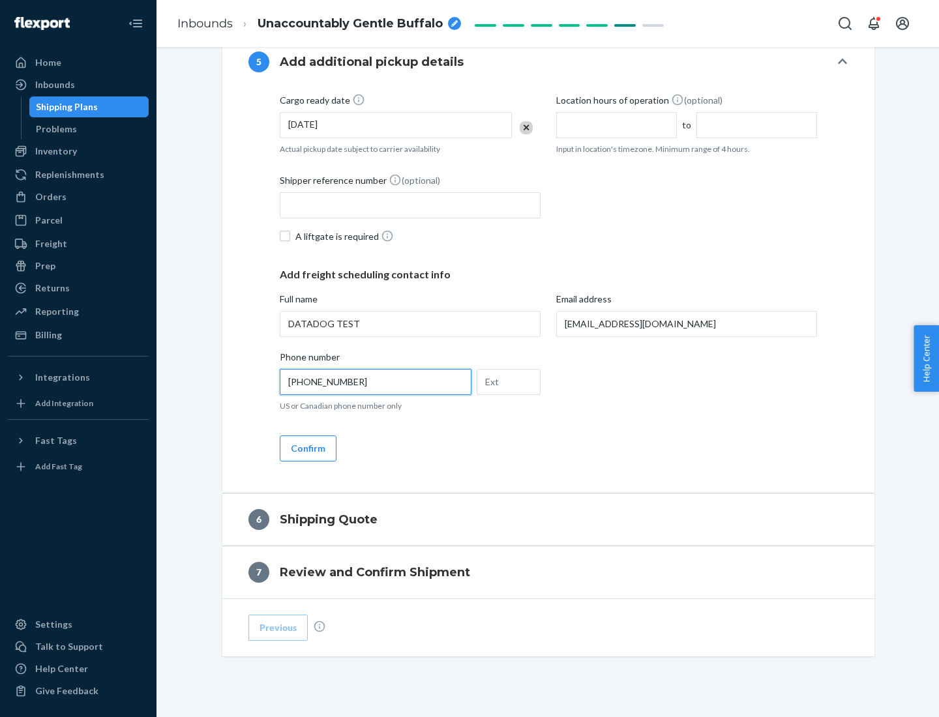
scroll to position [730, 0]
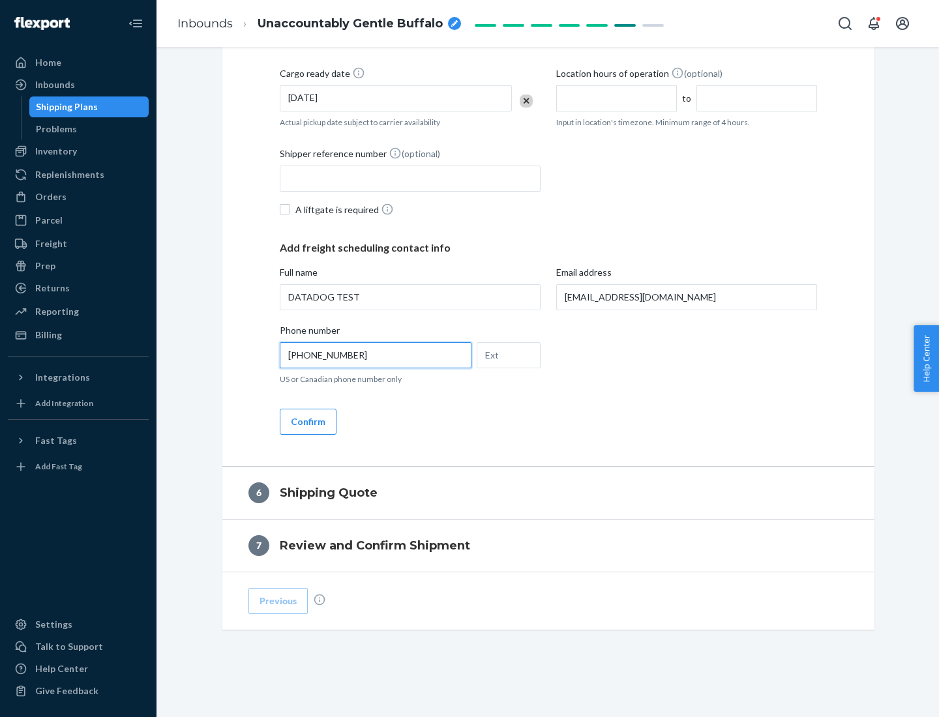
type input "[PHONE_NUMBER]"
click at [307, 421] on button "Confirm" at bounding box center [308, 422] width 57 height 26
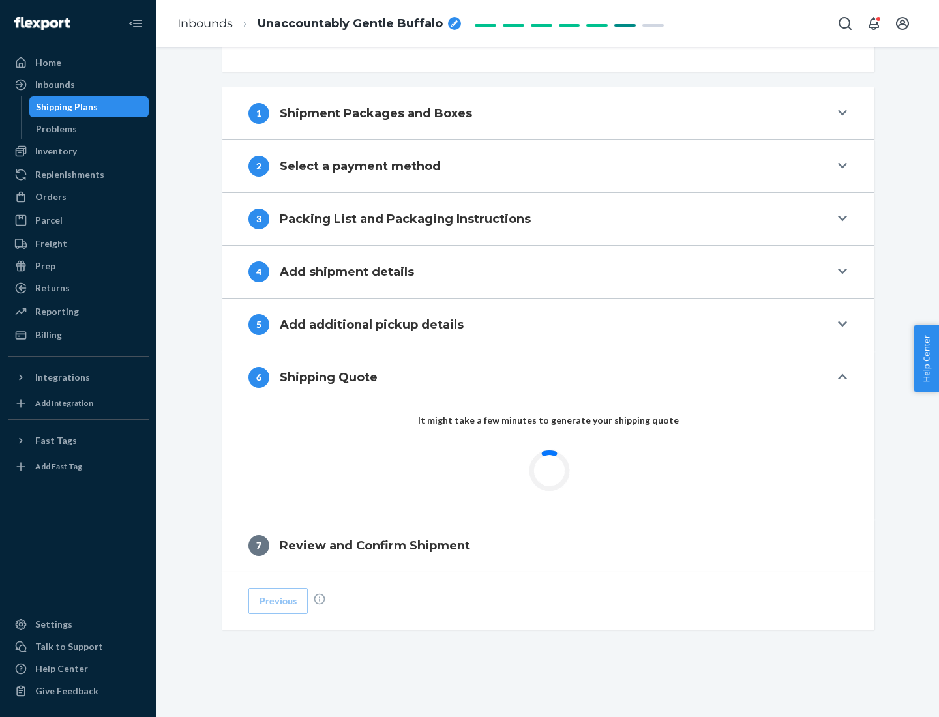
scroll to position [487, 0]
